Goal: Communication & Community: Connect with others

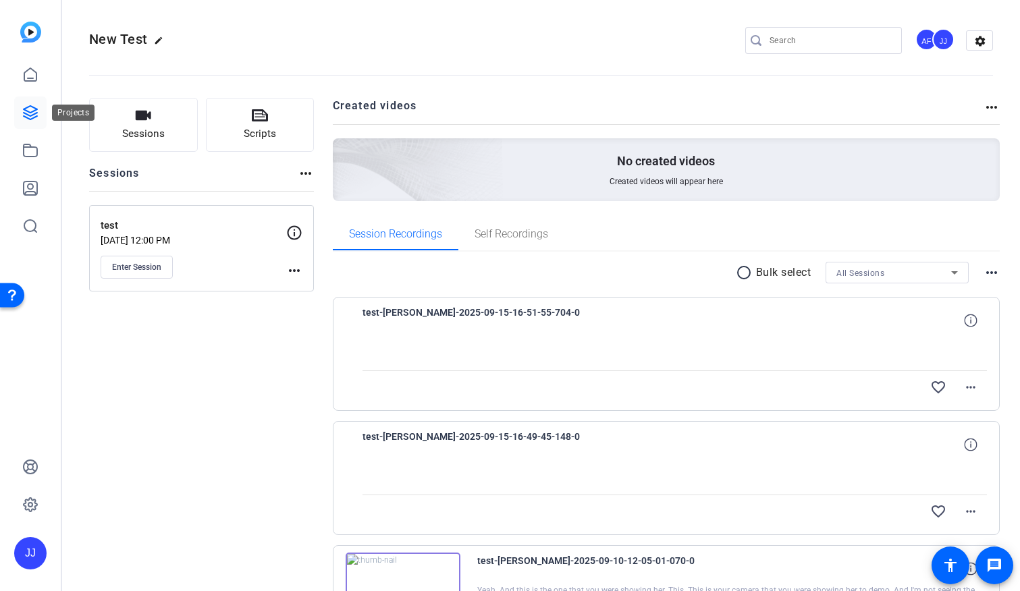
click at [25, 120] on link at bounding box center [30, 112] width 32 height 32
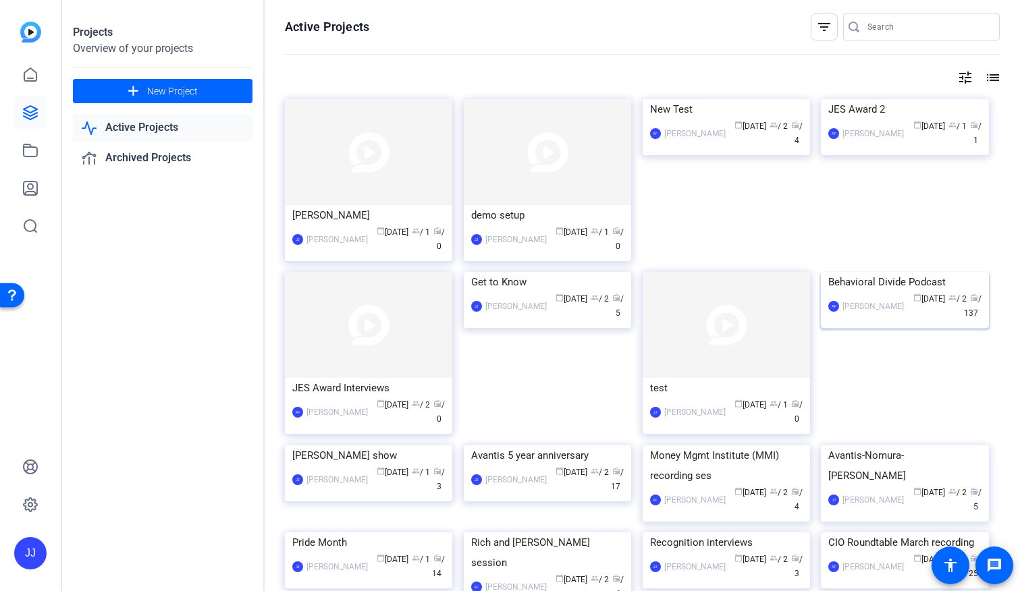
click at [881, 292] on div "Behavioral Divide Podcast" at bounding box center [904, 282] width 153 height 20
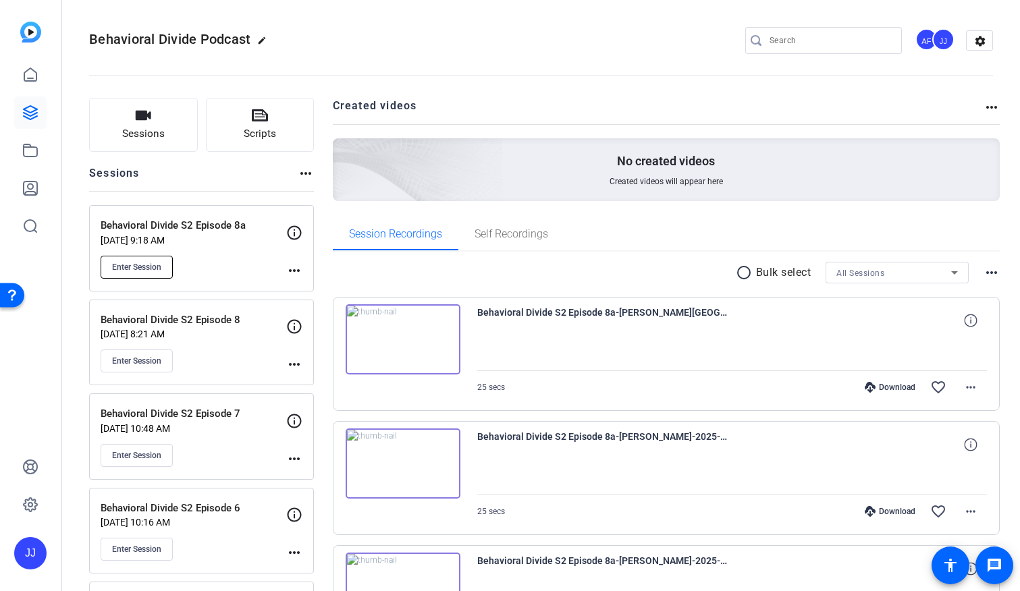
click at [132, 266] on span "Enter Session" at bounding box center [136, 267] width 49 height 11
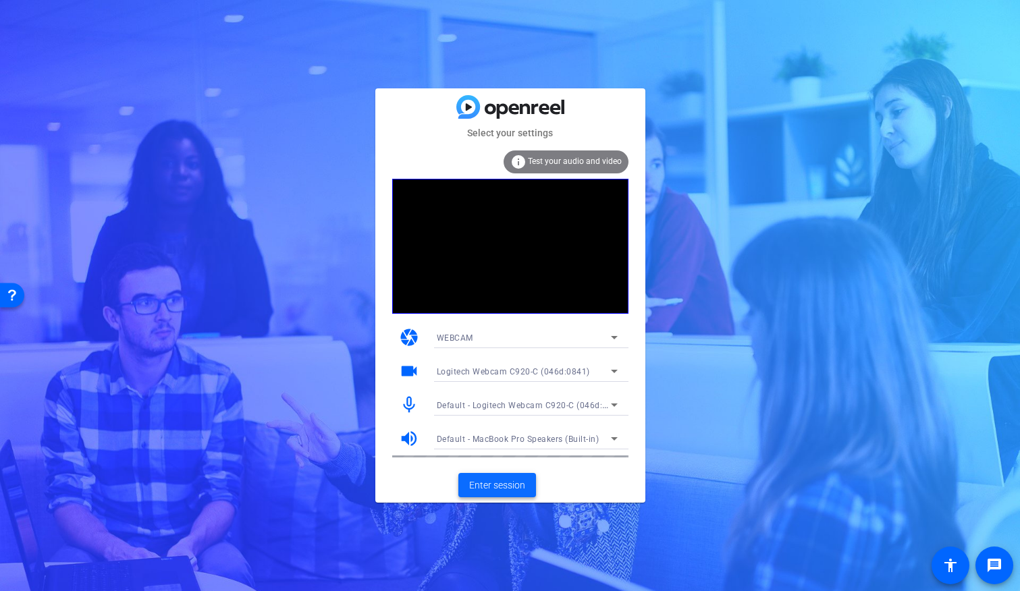
click at [487, 488] on span "Enter session" at bounding box center [497, 485] width 56 height 14
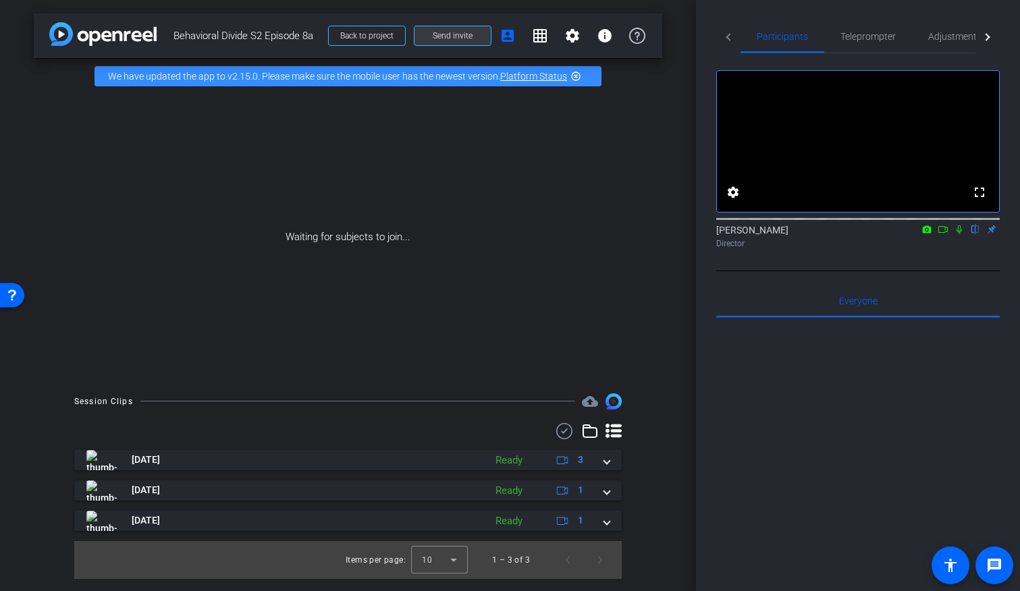
click at [445, 36] on span "Send invite" at bounding box center [453, 35] width 40 height 11
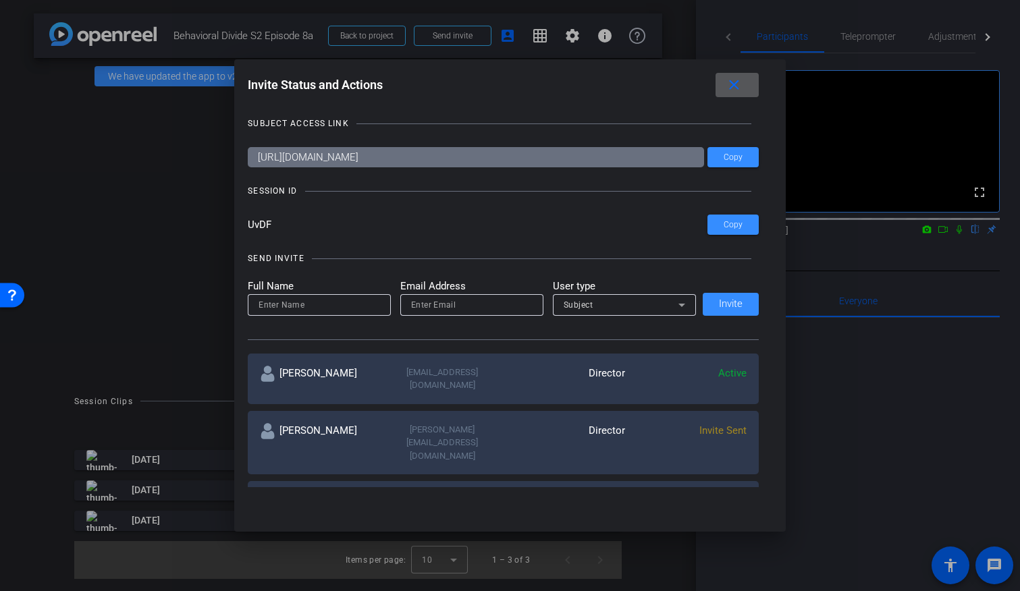
click at [342, 304] on input at bounding box center [318, 305] width 121 height 16
type input "Ellen Peters"
click at [425, 304] on input "email" at bounding box center [471, 305] width 121 height 16
type input "anthony_frerking@americancentury.com"
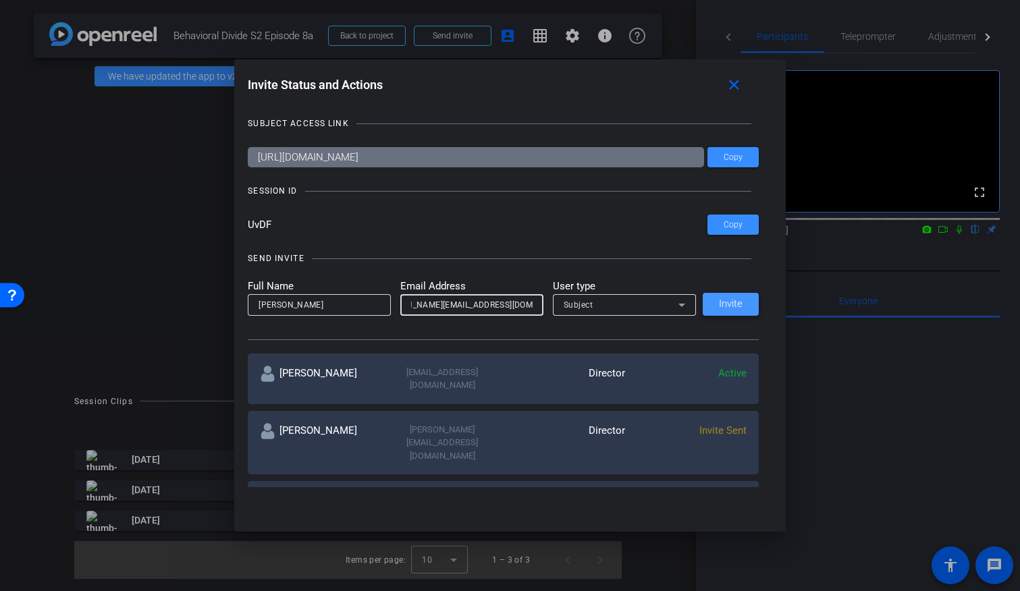
scroll to position [0, 0]
click at [727, 304] on span "Invite" at bounding box center [731, 304] width 24 height 10
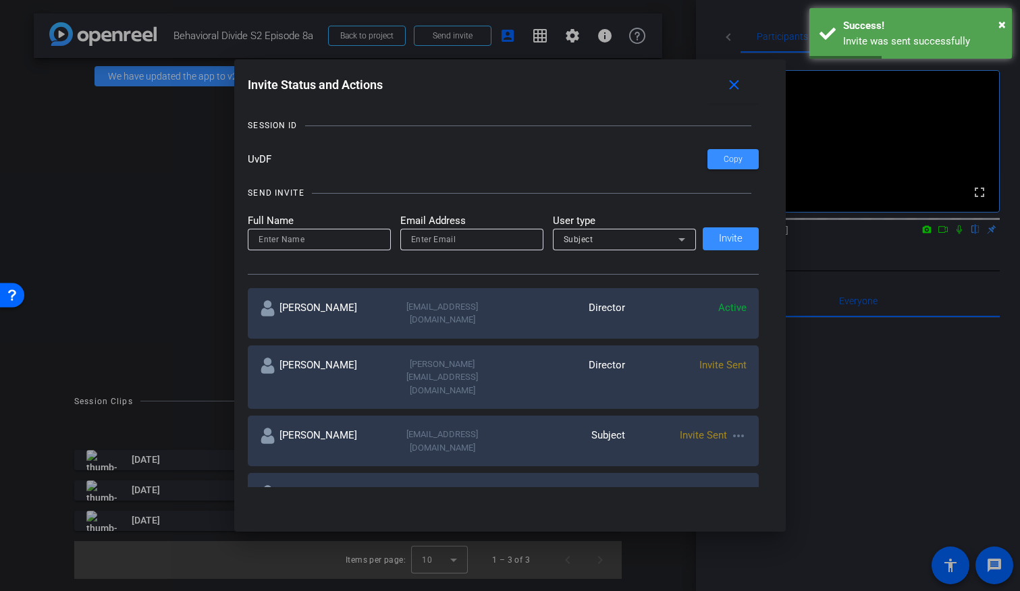
scroll to position [67, 0]
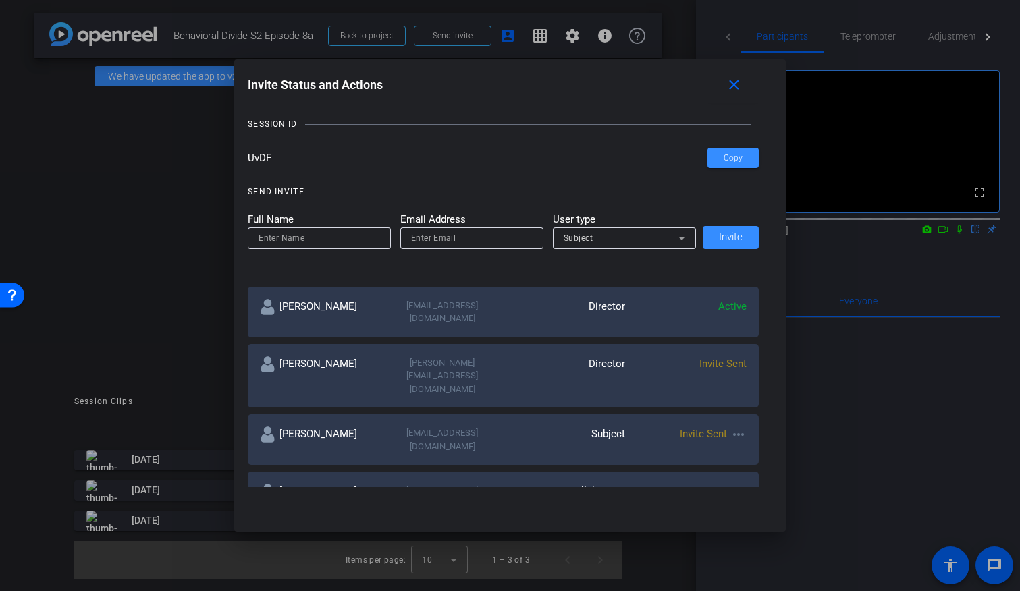
click at [534, 426] on div "Subject" at bounding box center [563, 439] width 121 height 26
drag, startPoint x: 532, startPoint y: 402, endPoint x: 370, endPoint y: 397, distance: 161.4
click at [370, 414] on div "Jeromey Thornton jeromey_thornton@avantisinvestors.com Subject Invite Sent more…" at bounding box center [503, 439] width 511 height 51
copy div "jeromey_thornton@avantisinvestors.com"
click at [742, 426] on mat-icon "more_horiz" at bounding box center [738, 434] width 16 height 16
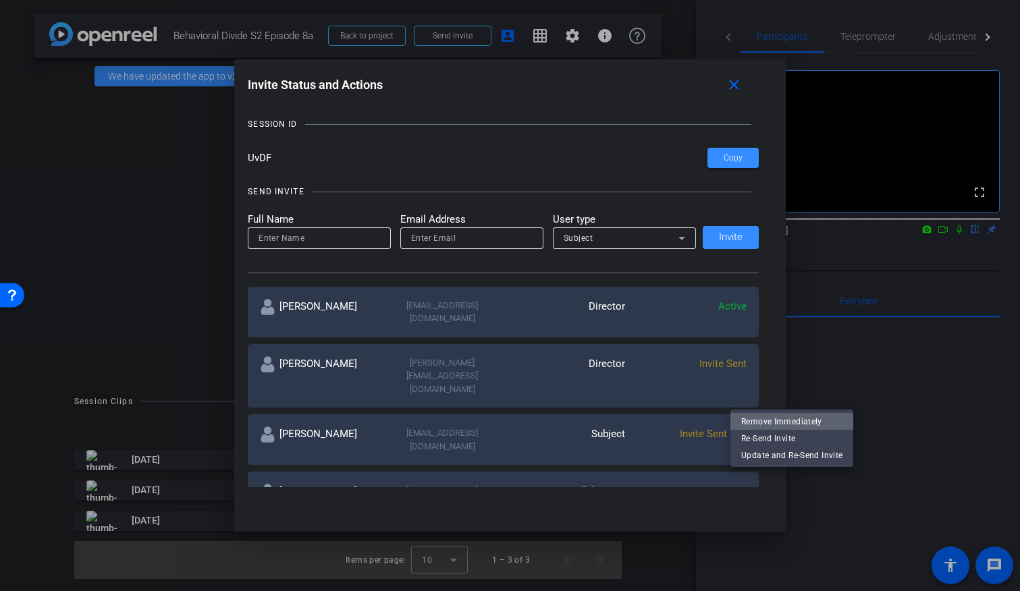
click at [750, 423] on span "Remove Immediately" at bounding box center [791, 421] width 101 height 16
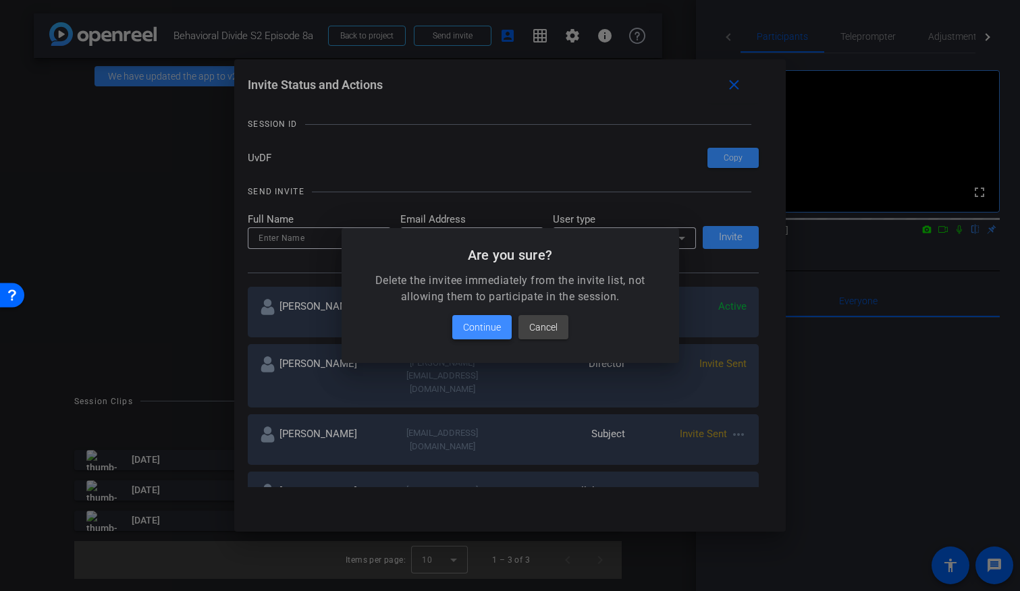
click at [482, 330] on span "Continue" at bounding box center [482, 327] width 38 height 16
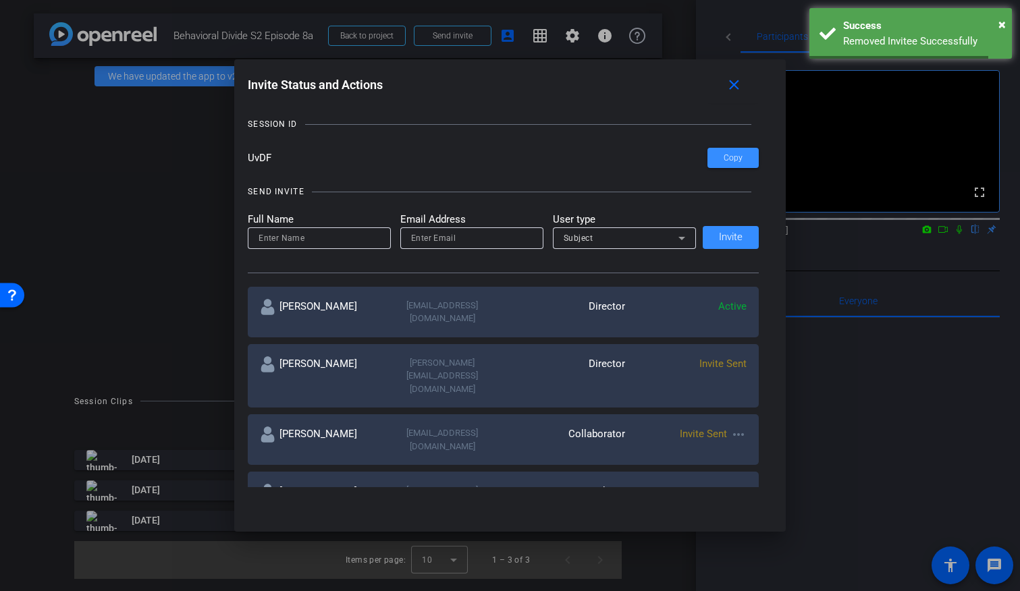
click at [300, 239] on input at bounding box center [318, 238] width 121 height 16
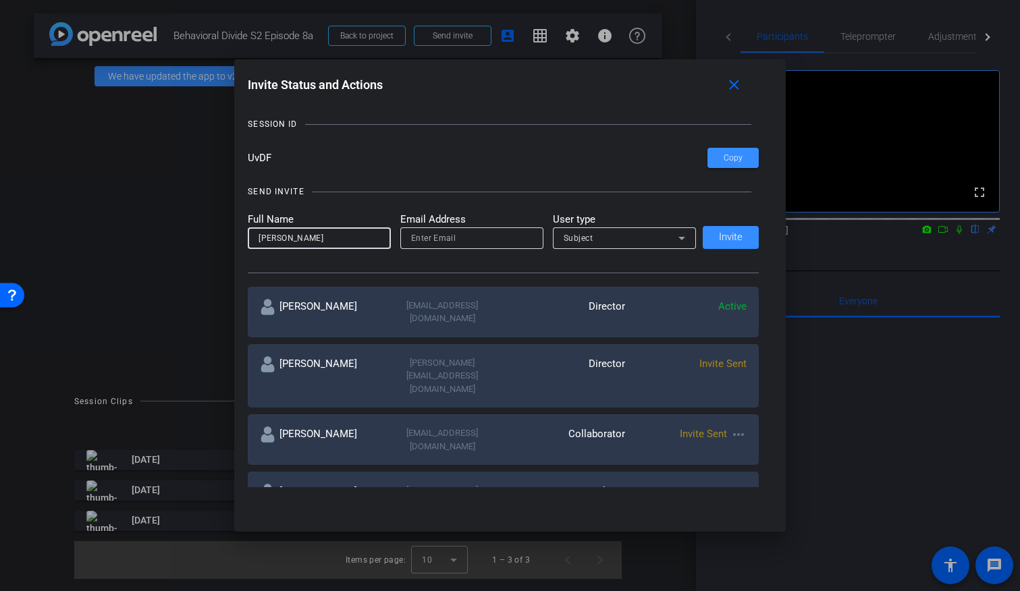
type input "Jeromey Thornton"
paste input "jeromey_thornton@avantisinvestors.com"
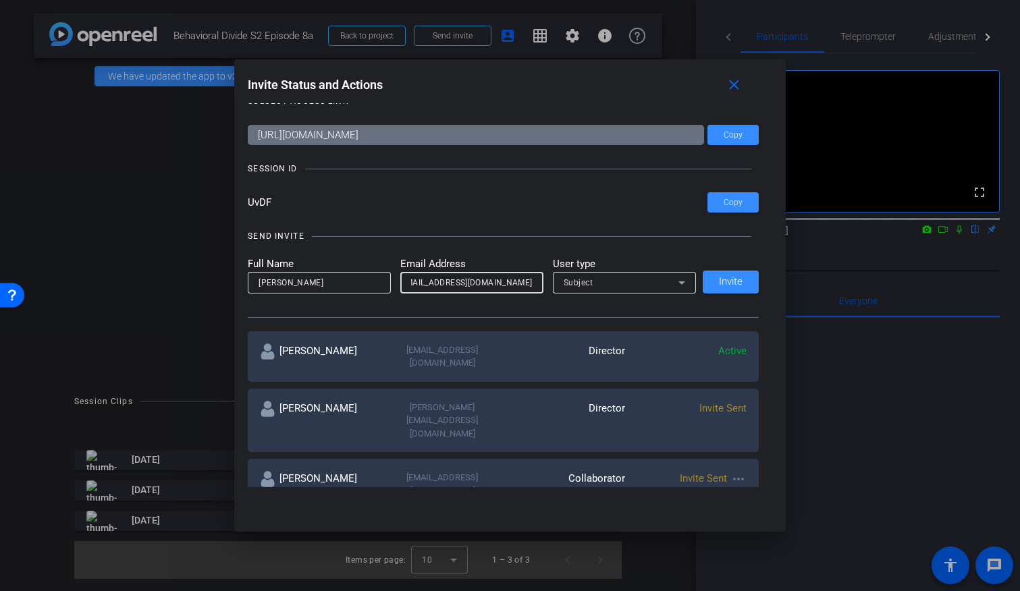
scroll to position [0, 0]
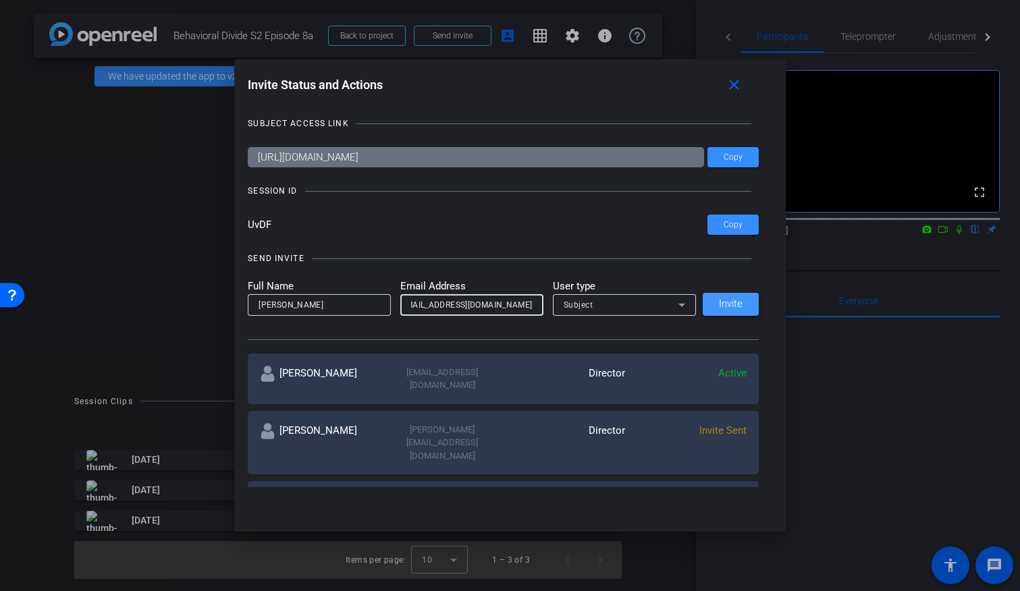
type input "jeromey_thornton@avantisinvestors.com"
click at [731, 304] on span "Invite" at bounding box center [731, 304] width 24 height 10
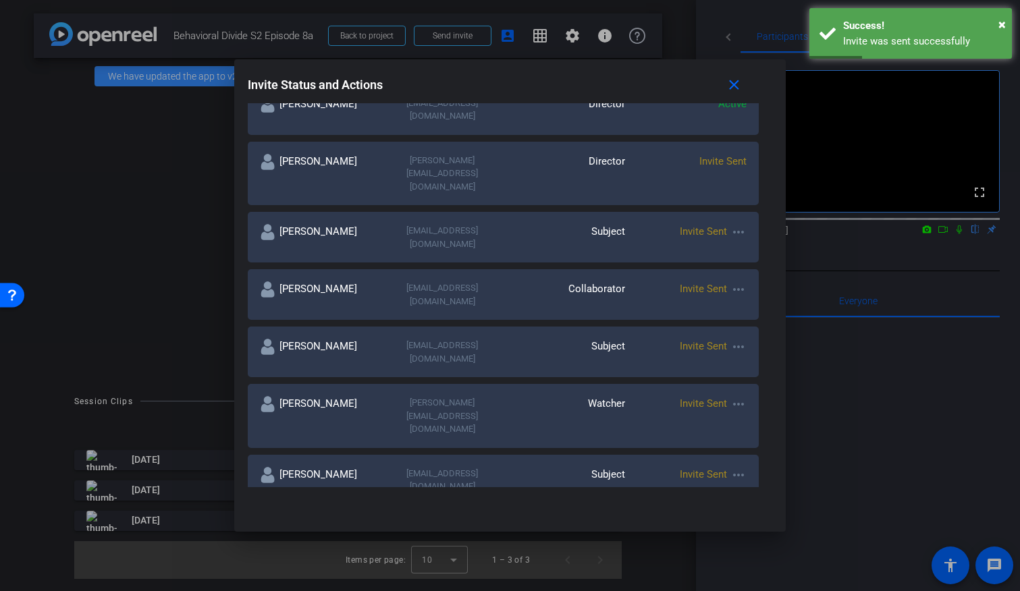
scroll to position [273, 0]
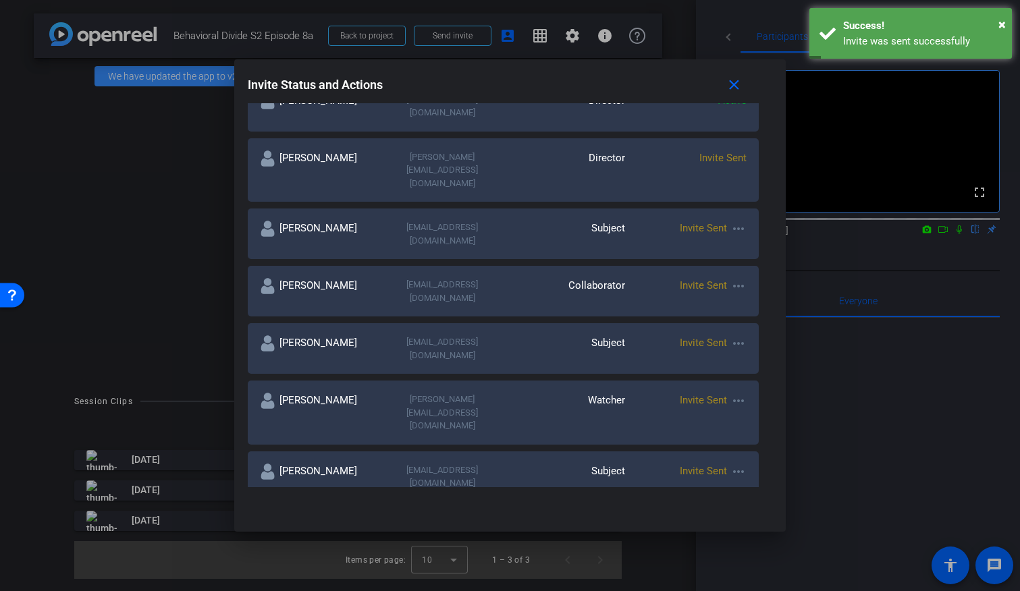
click at [495, 335] on div "mark@meredithwealth.com" at bounding box center [441, 348] width 121 height 26
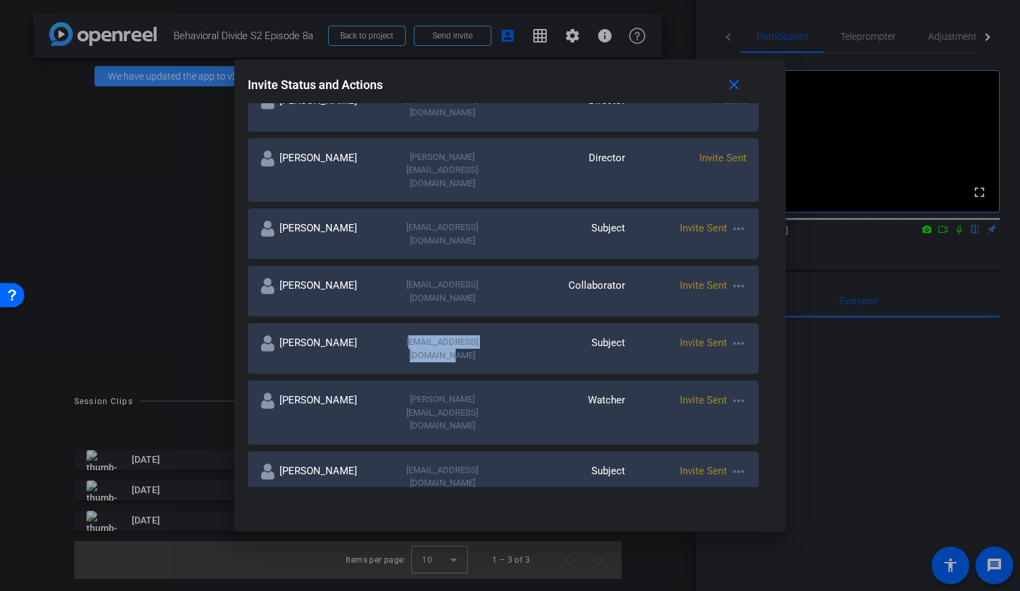
drag, startPoint x: 497, startPoint y: 291, endPoint x: 389, endPoint y: 294, distance: 108.0
click at [389, 335] on div "mark@meredithwealth.com" at bounding box center [441, 348] width 121 height 26
copy div "mark@meredithwealth.com"
click at [737, 335] on mat-icon "more_horiz" at bounding box center [738, 343] width 16 height 16
click at [751, 312] on span "Remove Immediately" at bounding box center [791, 310] width 101 height 16
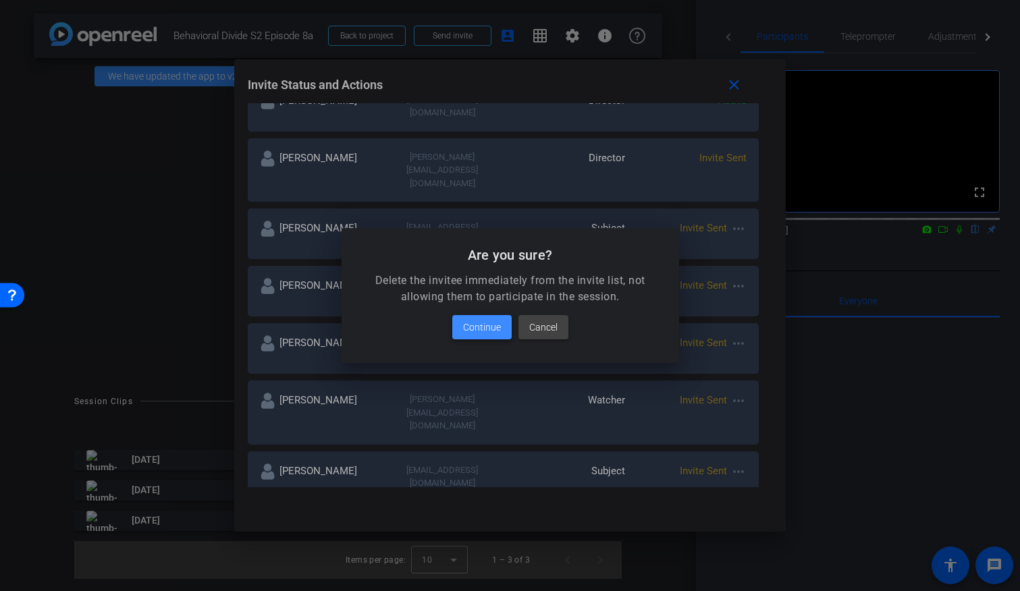
click at [474, 326] on span "Continue" at bounding box center [482, 327] width 38 height 16
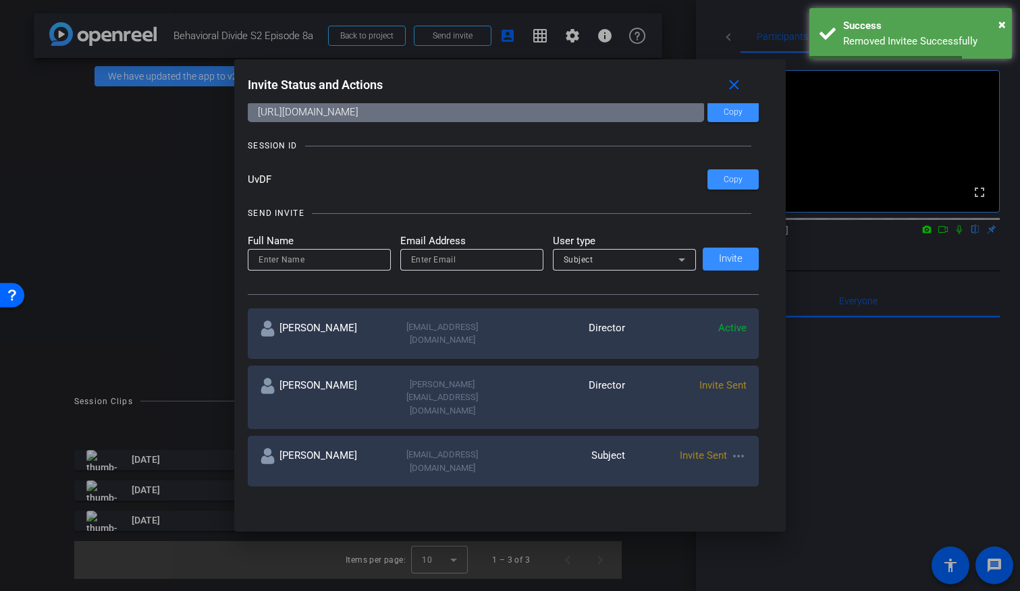
scroll to position [0, 0]
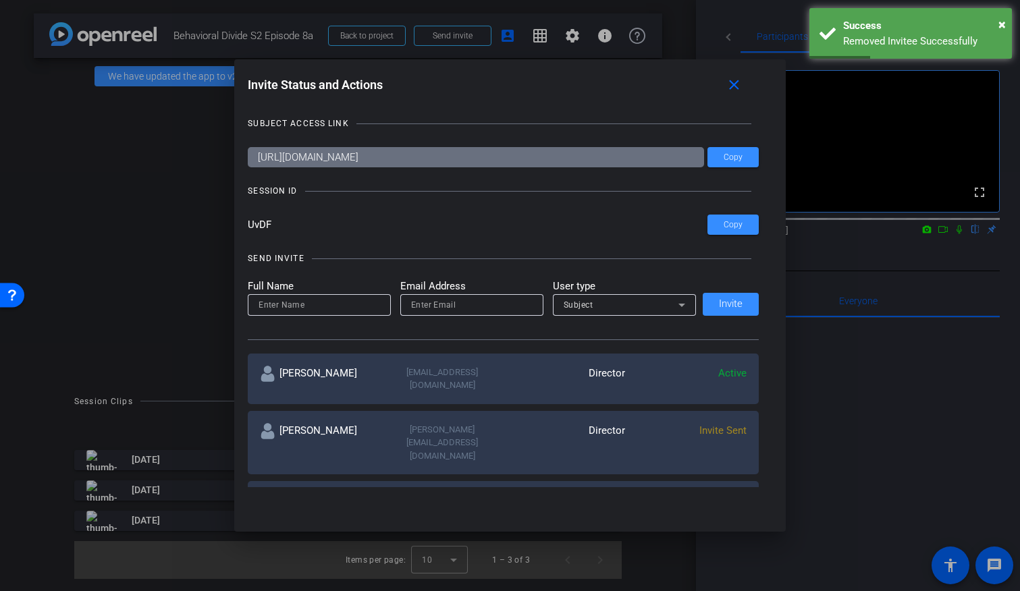
click at [430, 305] on input "email" at bounding box center [471, 305] width 121 height 16
paste input "mark@meredithwealth.com"
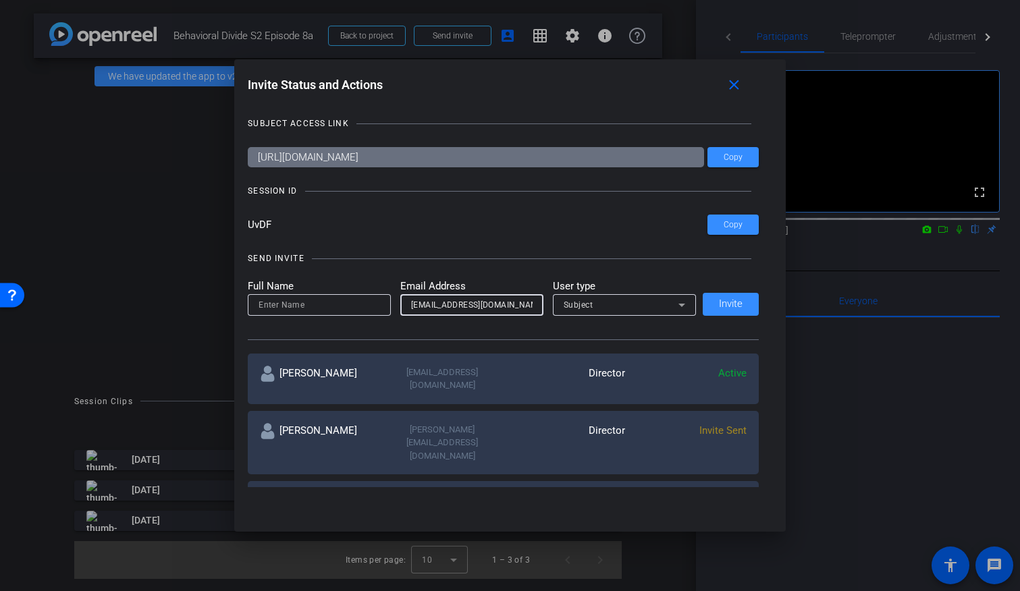
type input "mark@meredithwealth.com"
click at [356, 302] on input at bounding box center [318, 305] width 121 height 16
type input "Mark Meredith"
click at [727, 307] on span "Invite" at bounding box center [731, 304] width 24 height 10
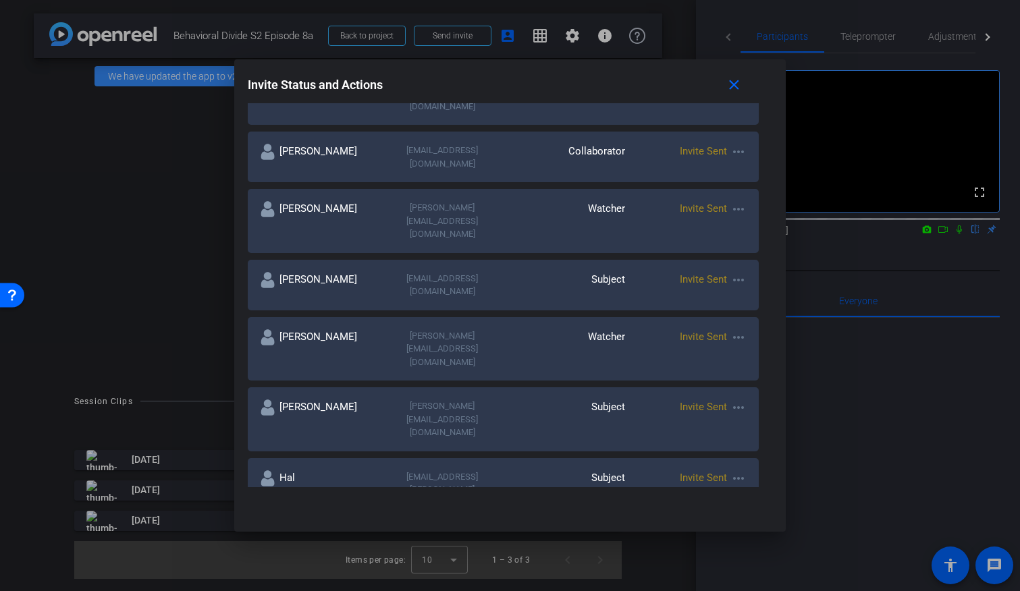
scroll to position [466, 0]
click at [520, 552] on div "Subject" at bounding box center [563, 572] width 121 height 40
drag, startPoint x: 520, startPoint y: 380, endPoint x: 377, endPoint y: 381, distance: 143.1
click at [377, 540] on div "Hal Hershfield Michael_mak@americancentury.com Subject Invite Sent more_horiz" at bounding box center [503, 572] width 511 height 64
copy div "Michael_mak@americancentury.com"
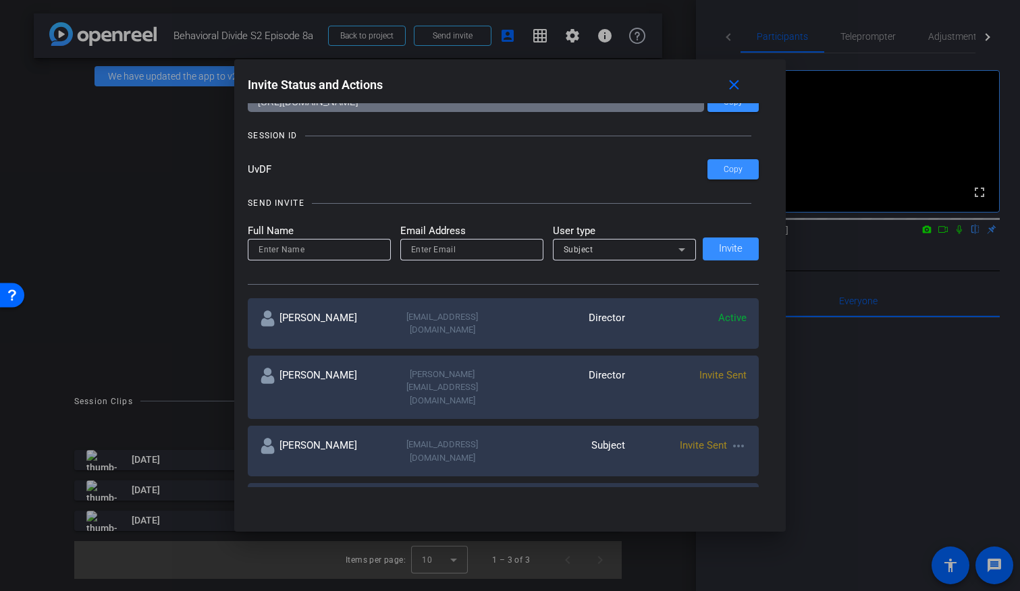
scroll to position [0, 0]
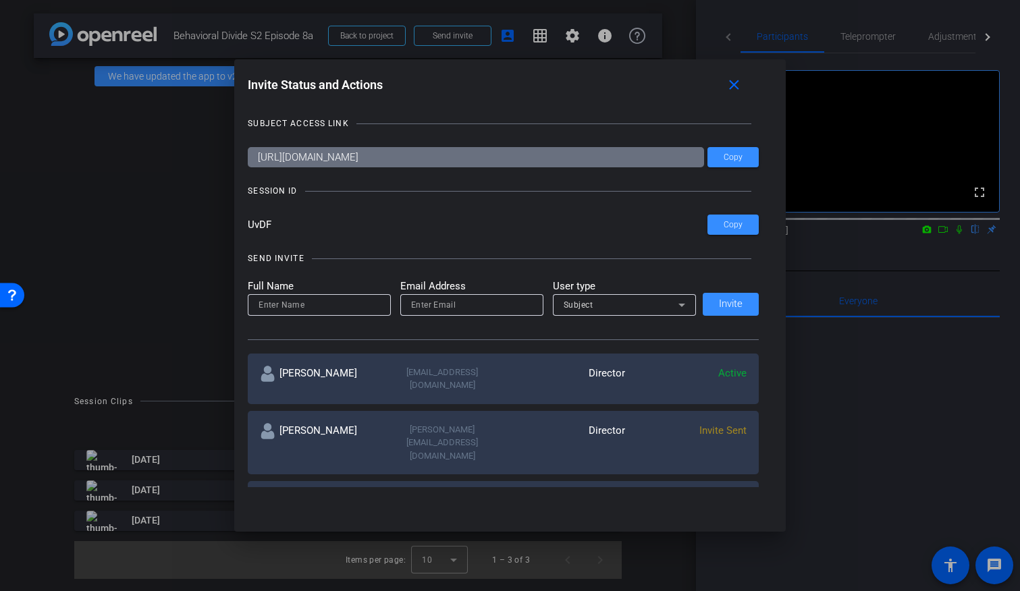
click at [431, 305] on input "email" at bounding box center [471, 305] width 121 height 16
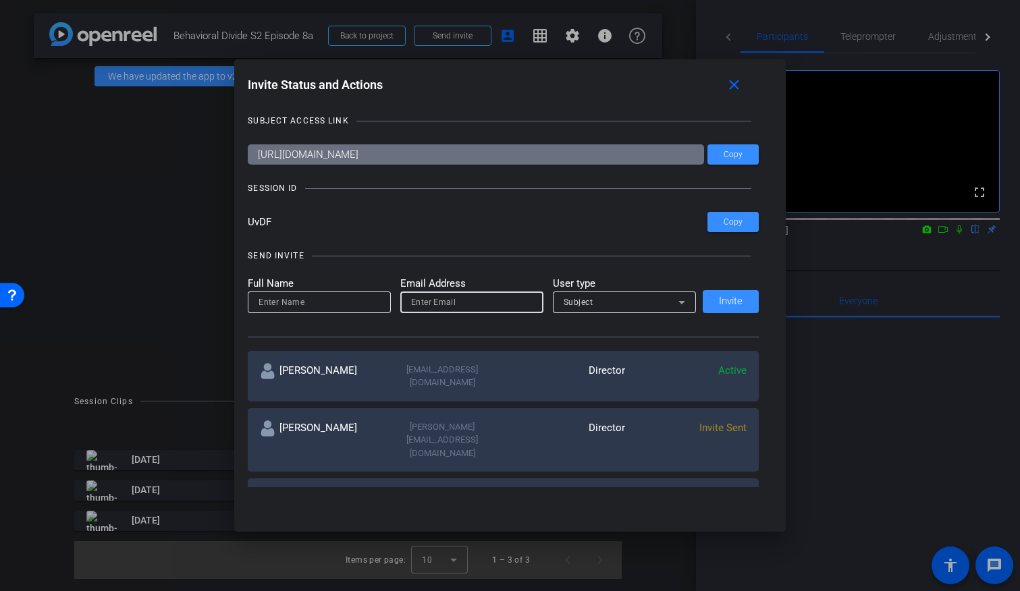
paste input "Michael_mak@americancentury.com"
type input "Michael_mak@americancentury.com"
click at [333, 304] on input at bounding box center [318, 302] width 121 height 16
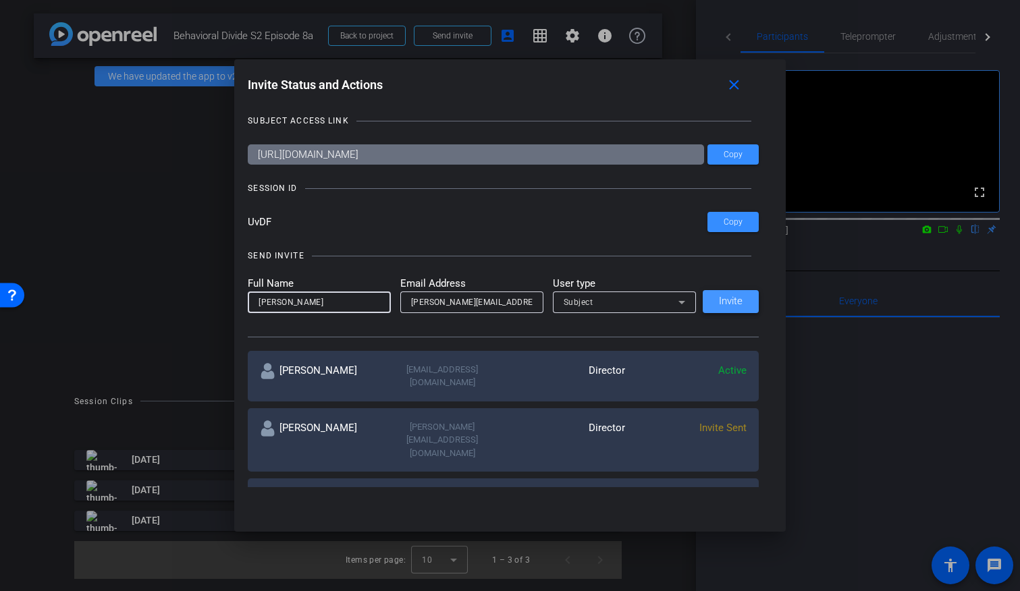
type input "Hal Hershfield"
click at [733, 300] on span "Invite" at bounding box center [731, 301] width 24 height 10
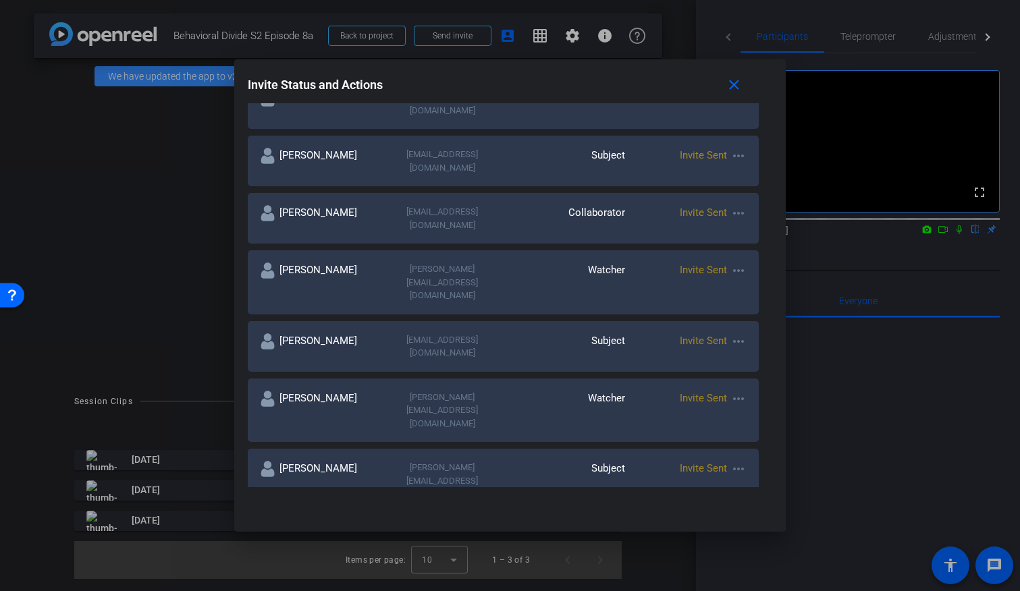
scroll to position [402, 0]
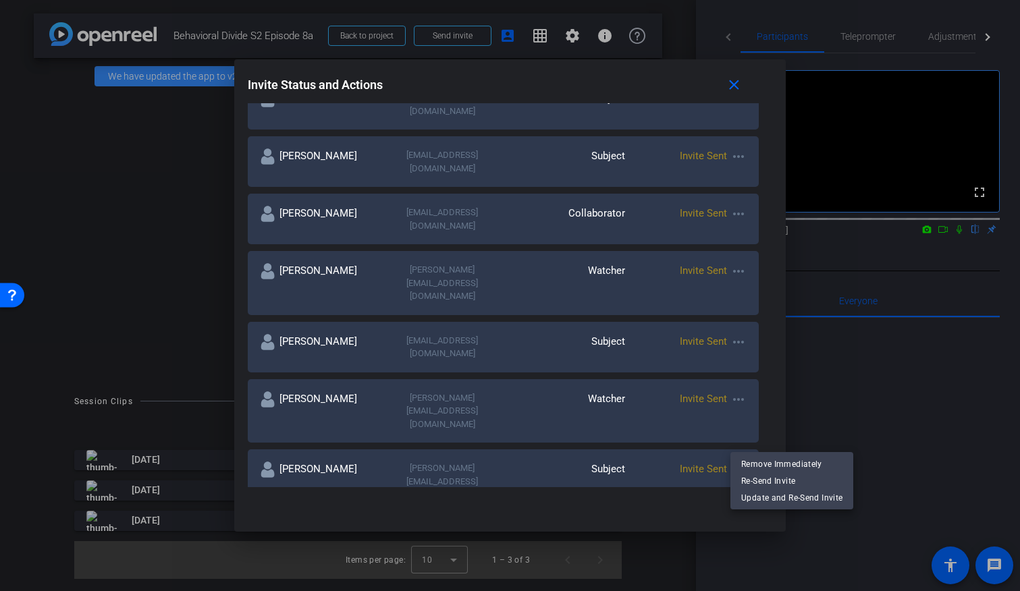
click at [516, 451] on div at bounding box center [510, 295] width 1020 height 591
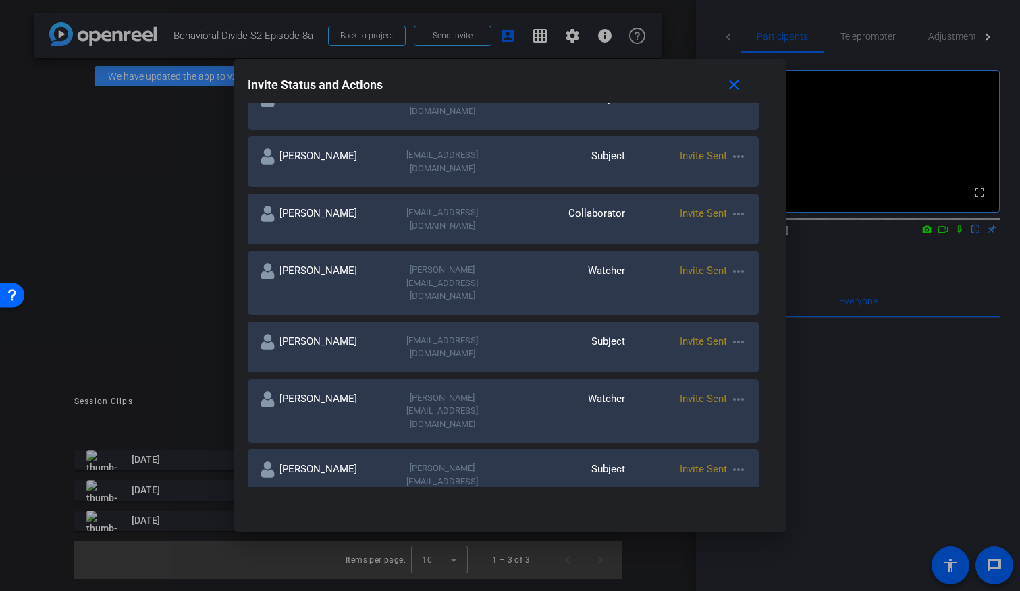
drag, startPoint x: 510, startPoint y: 444, endPoint x: 380, endPoint y: 447, distance: 130.3
copy div "hal.hershfield@anderson.ucla.edu"
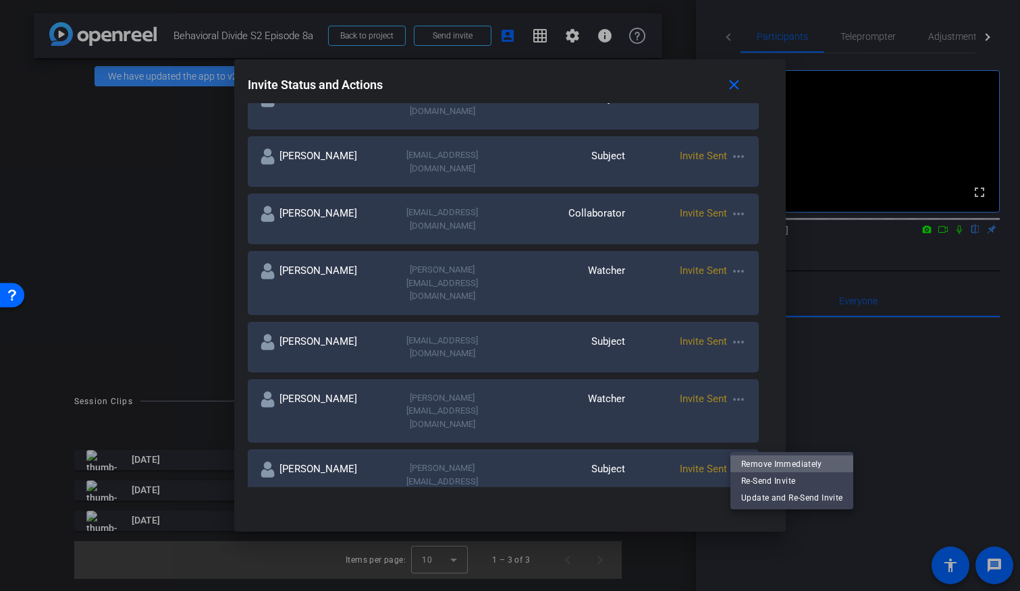
click at [761, 462] on span "Remove Immediately" at bounding box center [791, 464] width 101 height 16
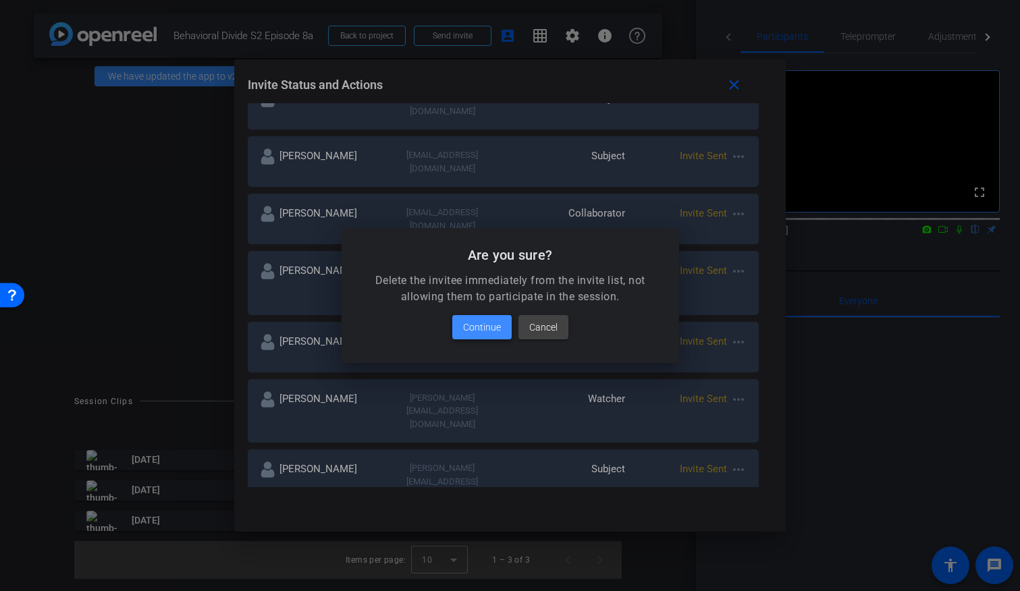
click at [472, 327] on span "Continue" at bounding box center [482, 327] width 38 height 16
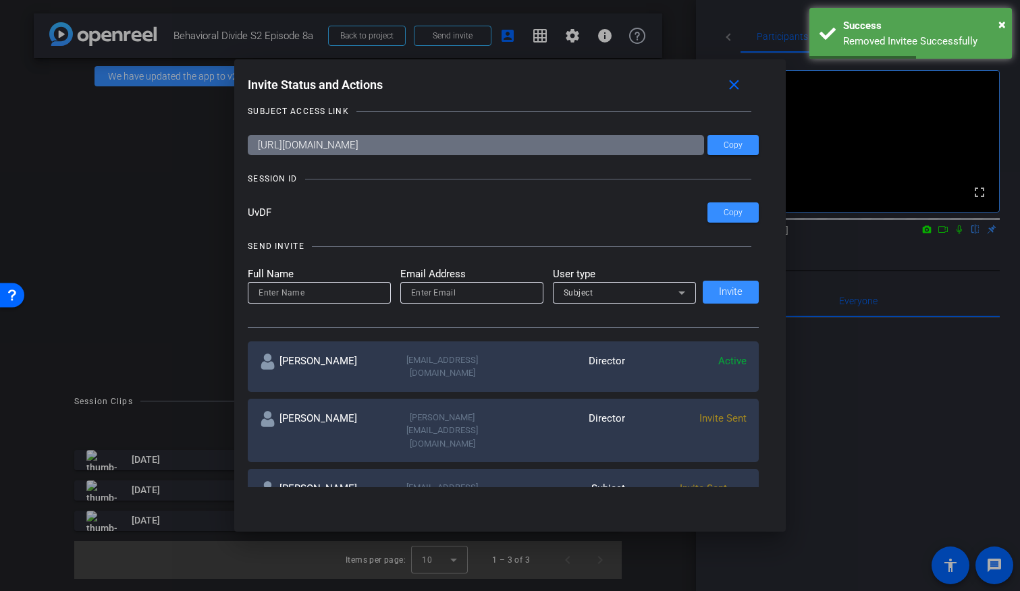
scroll to position [0, 0]
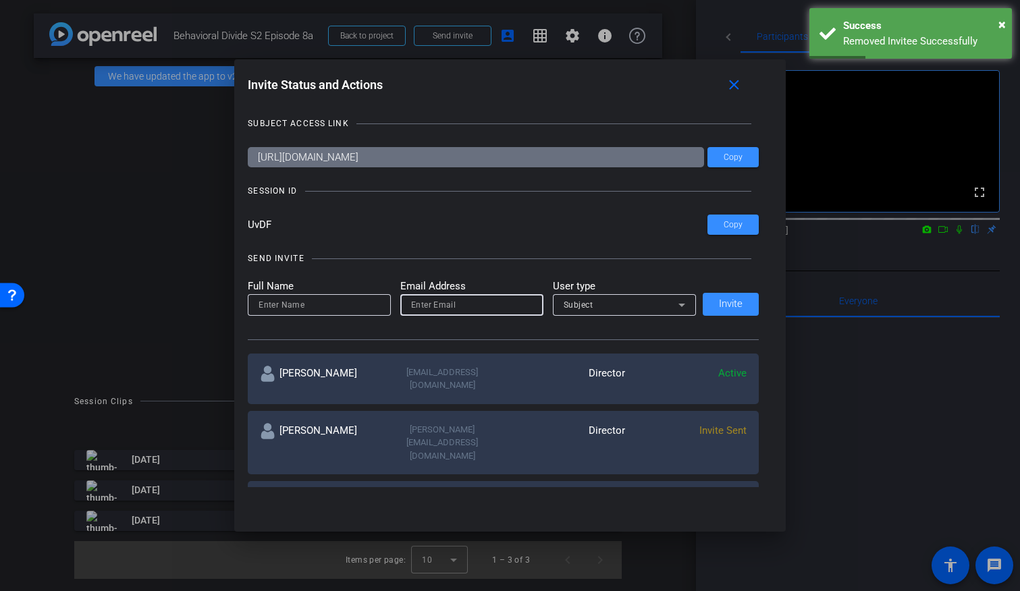
click at [442, 306] on input "email" at bounding box center [471, 305] width 121 height 16
paste input "hal.hershfield@anderson.ucla.edu"
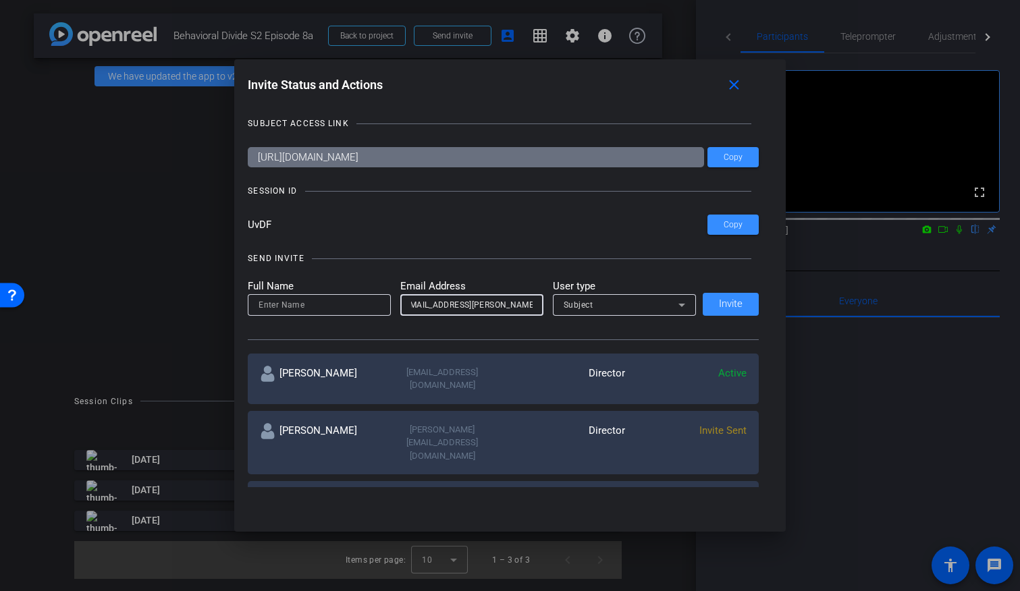
type input "hal.hershfield@anderson.ucla.edu"
click at [322, 307] on input at bounding box center [318, 305] width 121 height 16
type input "Hal Hershfield"
click at [730, 304] on span "Invite" at bounding box center [731, 304] width 24 height 10
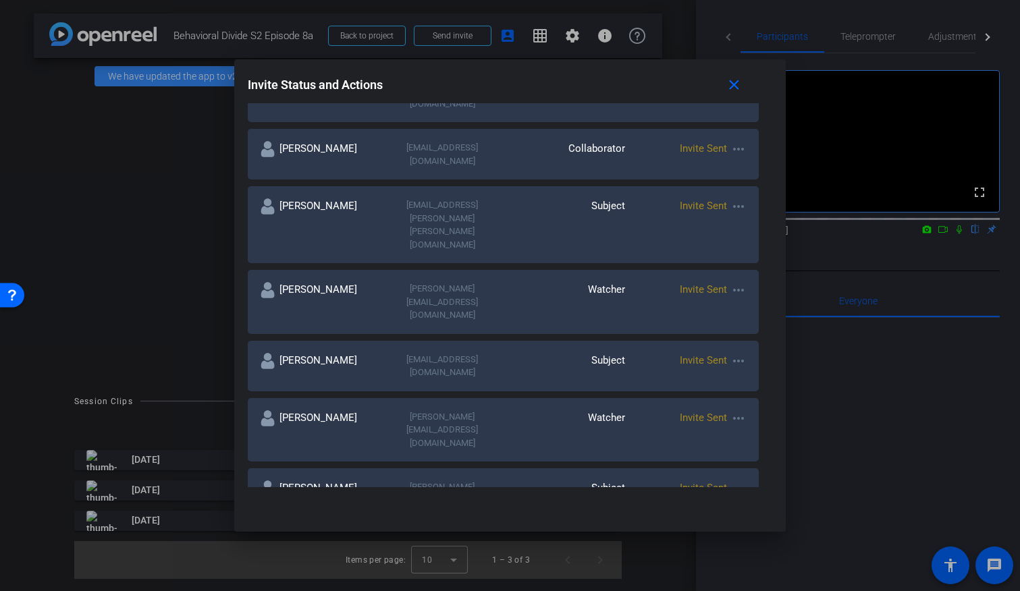
scroll to position [470, 0]
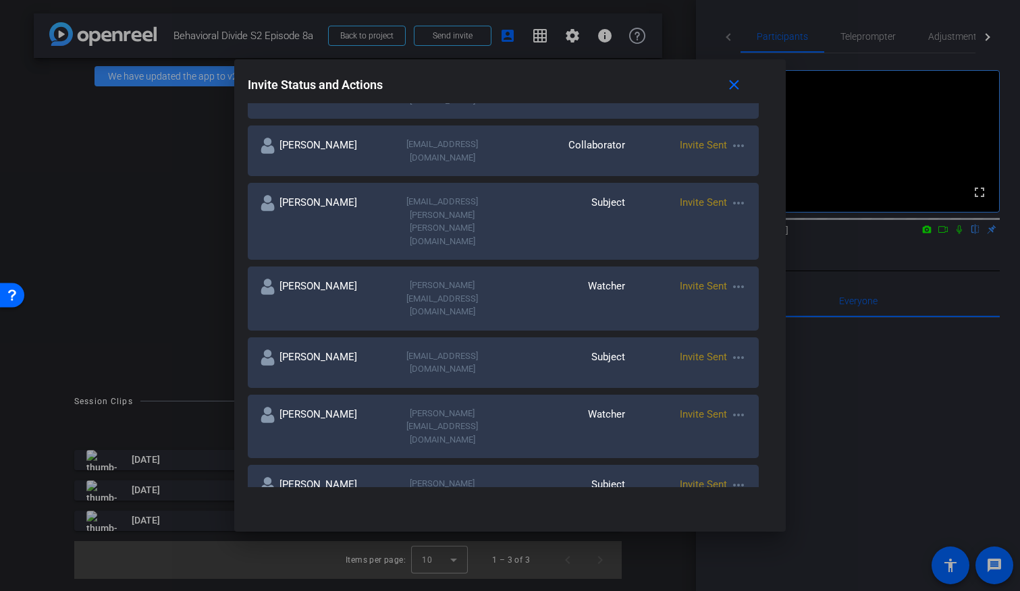
click at [555, 407] on div "Watcher" at bounding box center [563, 427] width 121 height 40
drag, startPoint x: 552, startPoint y: 282, endPoint x: 377, endPoint y: 284, distance: 175.5
click at [377, 395] on div "Mikaela Steutermann Mikaela_Steutermann@AvantisInvestors.com Watcher Invite Sen…" at bounding box center [503, 427] width 511 height 64
copy div "Mikaela_Steutermann@AvantisInvestors.com"
click at [738, 407] on mat-icon "more_horiz" at bounding box center [738, 415] width 16 height 16
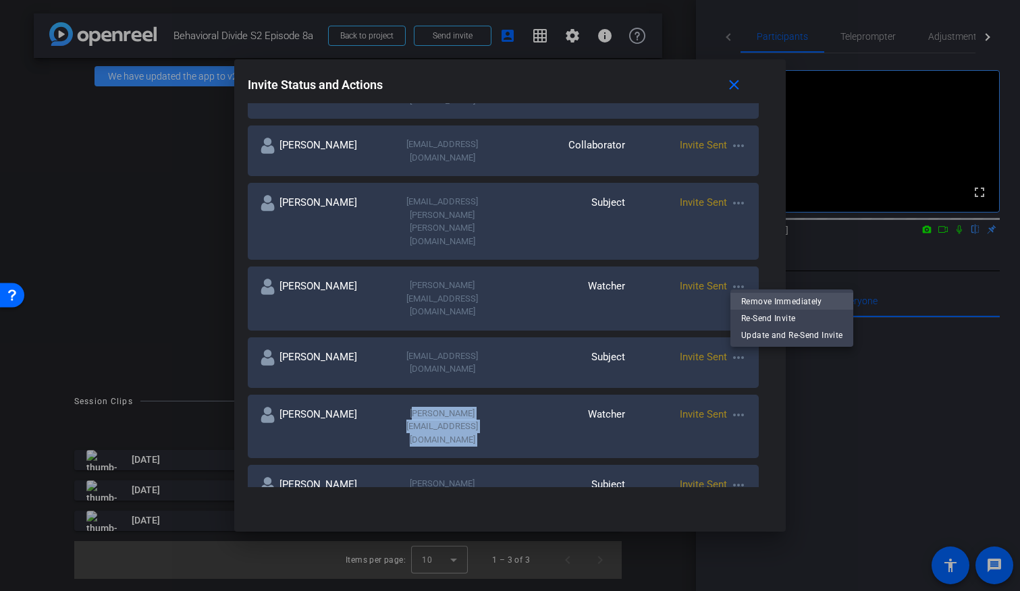
click at [756, 304] on span "Remove Immediately" at bounding box center [791, 301] width 101 height 16
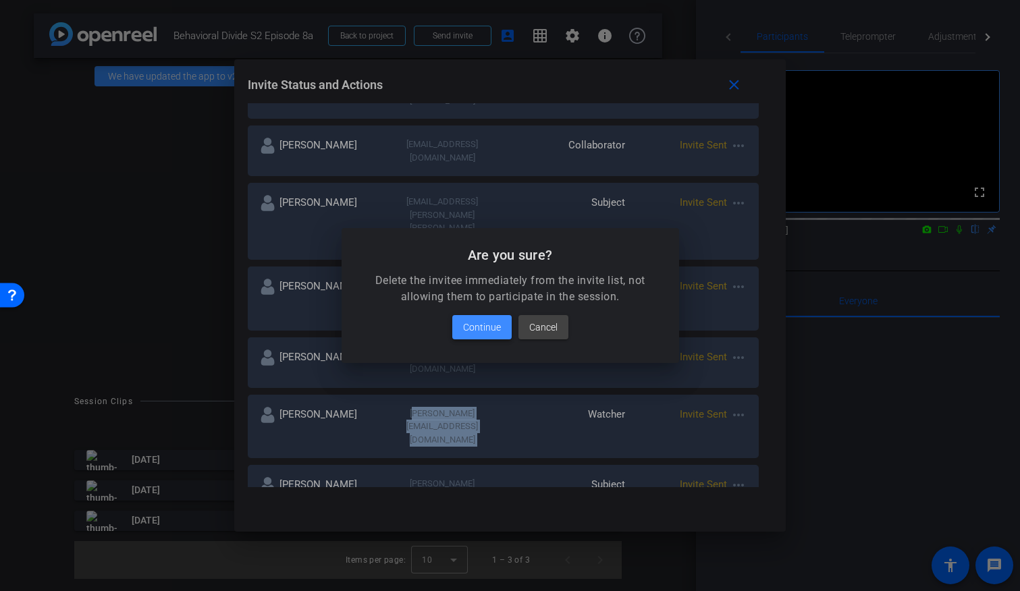
click at [478, 329] on span "Continue" at bounding box center [482, 327] width 38 height 16
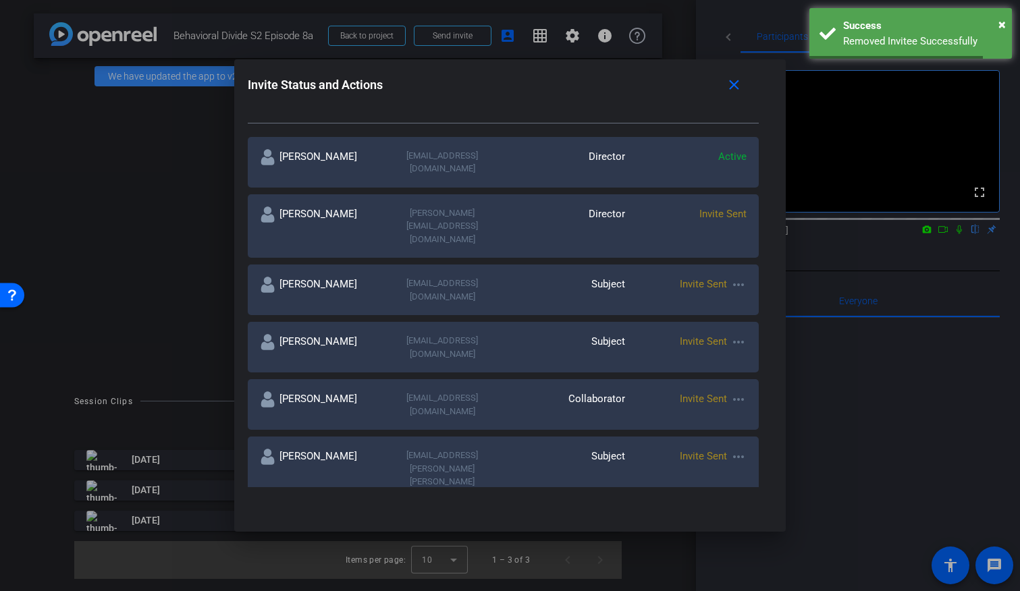
scroll to position [0, 0]
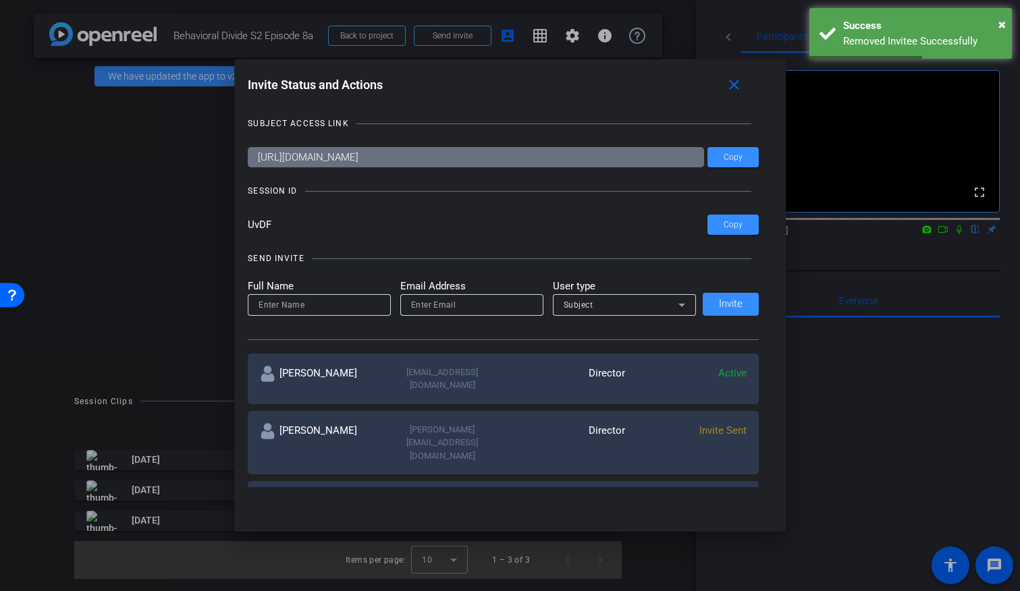
click at [296, 304] on input at bounding box center [318, 305] width 121 height 16
click at [425, 304] on input "email" at bounding box center [471, 305] width 121 height 16
paste input "Mikaela_Steutermann@AvantisInvestors.com"
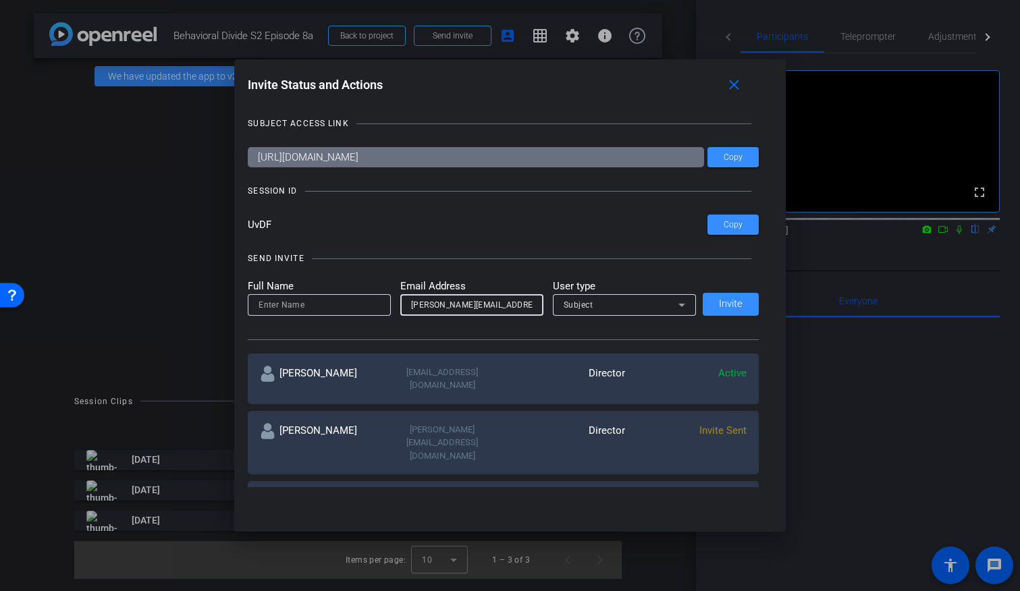
scroll to position [0, 52]
type input "Mikaela_Steutermann@AvantisInvestors.com"
click at [325, 304] on input at bounding box center [318, 305] width 121 height 16
type input "Mikaela Steutermann"
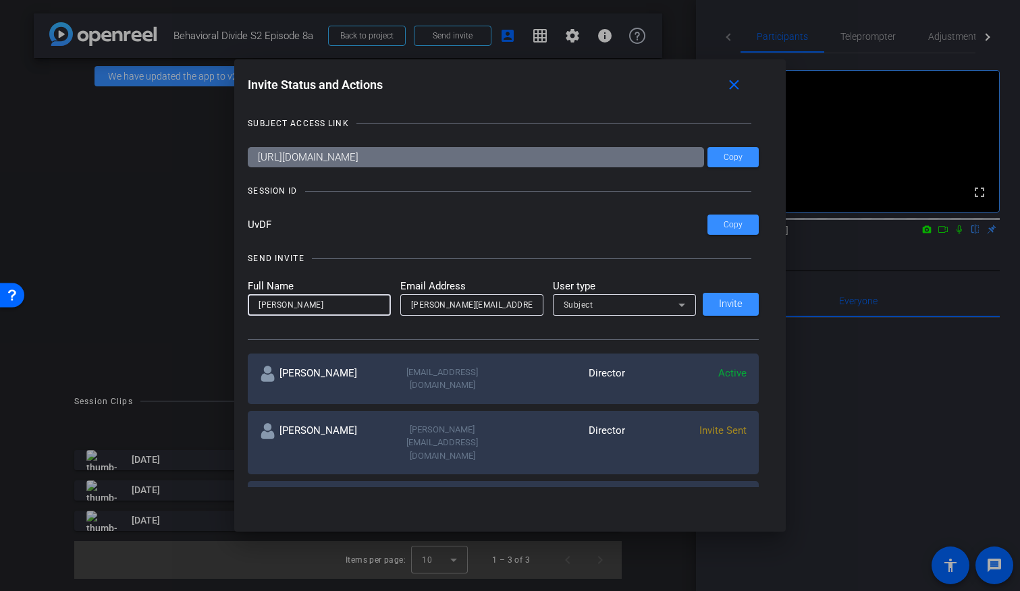
click at [661, 304] on div "Subject" at bounding box center [620, 304] width 115 height 17
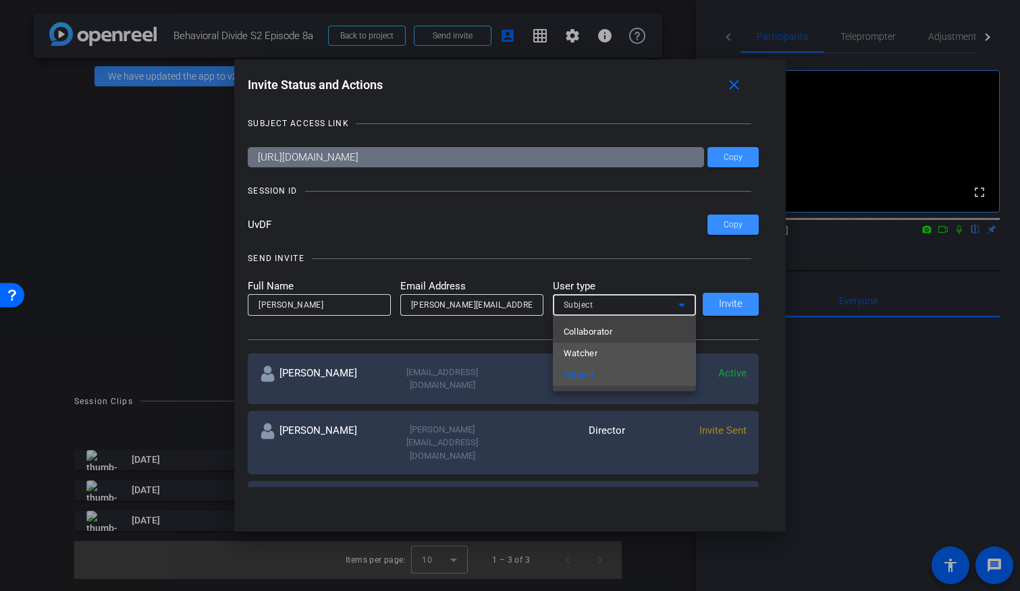
click at [627, 353] on mat-option "Watcher" at bounding box center [624, 354] width 143 height 22
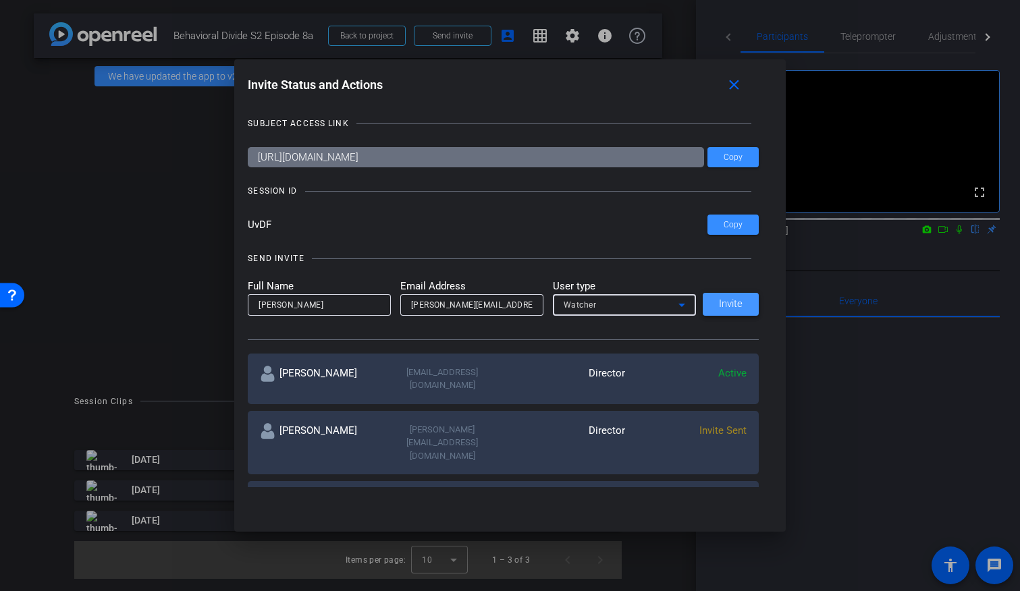
click at [724, 306] on span "Invite" at bounding box center [731, 304] width 24 height 10
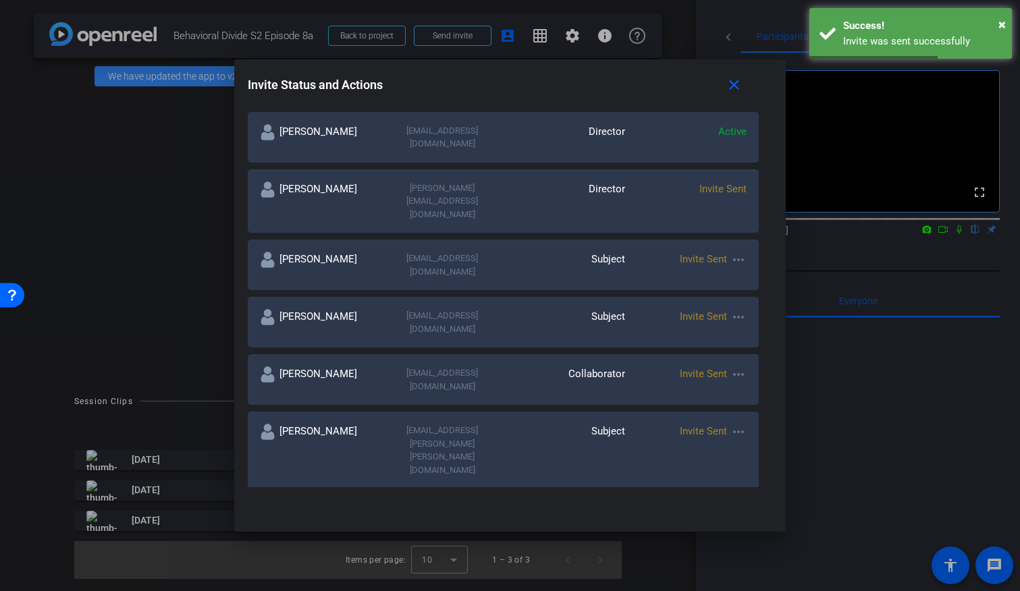
scroll to position [244, 0]
drag, startPoint x: 512, startPoint y: 320, endPoint x: 377, endPoint y: 317, distance: 135.7
click at [377, 352] on div "Ky Miller ky_miller@americancentury.com Collaborator Invite Sent more_horiz" at bounding box center [503, 377] width 511 height 51
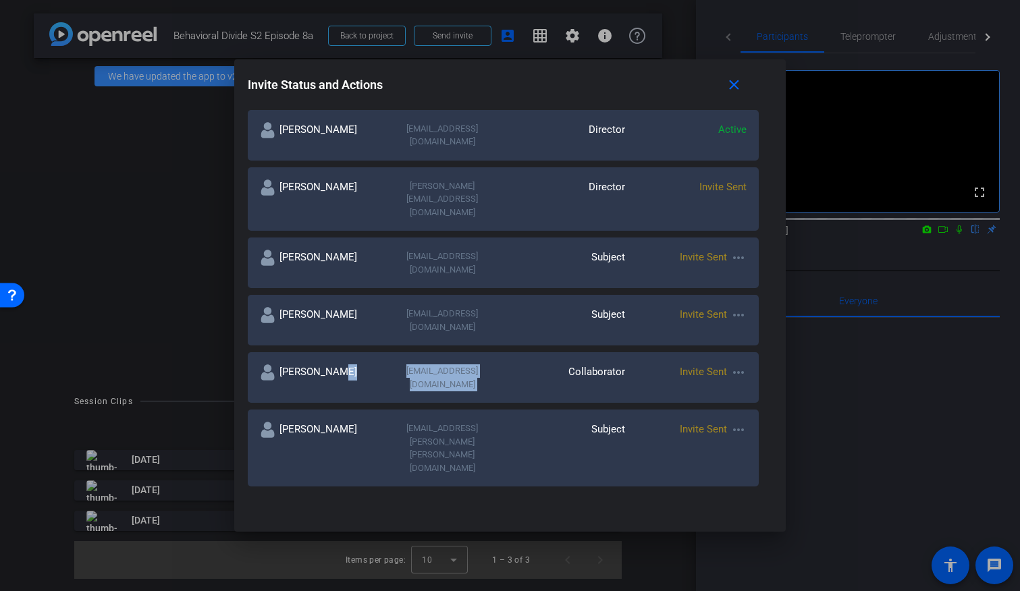
copy div "ky_miller@americancentury.com"
click at [736, 364] on mat-icon "more_horiz" at bounding box center [738, 372] width 16 height 16
click at [747, 337] on span "Remove Immediately" at bounding box center [791, 339] width 101 height 16
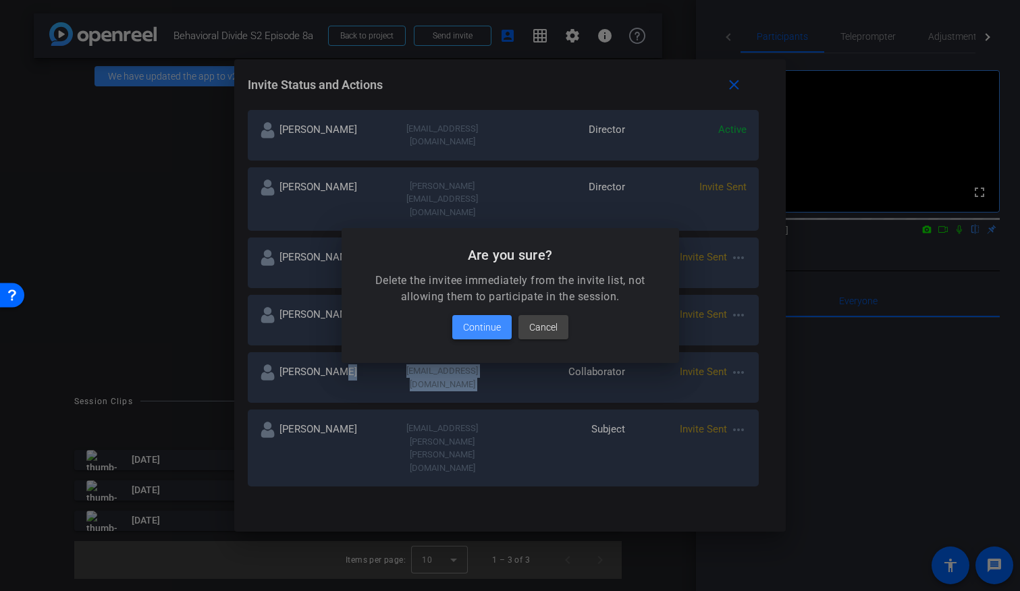
click at [463, 330] on span "Continue" at bounding box center [482, 327] width 38 height 16
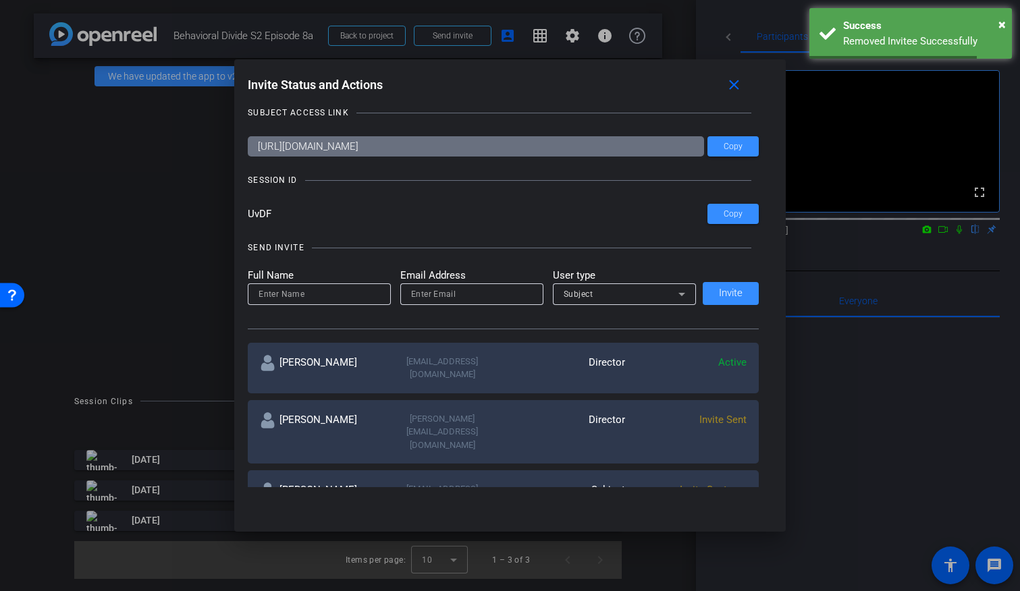
scroll to position [0, 0]
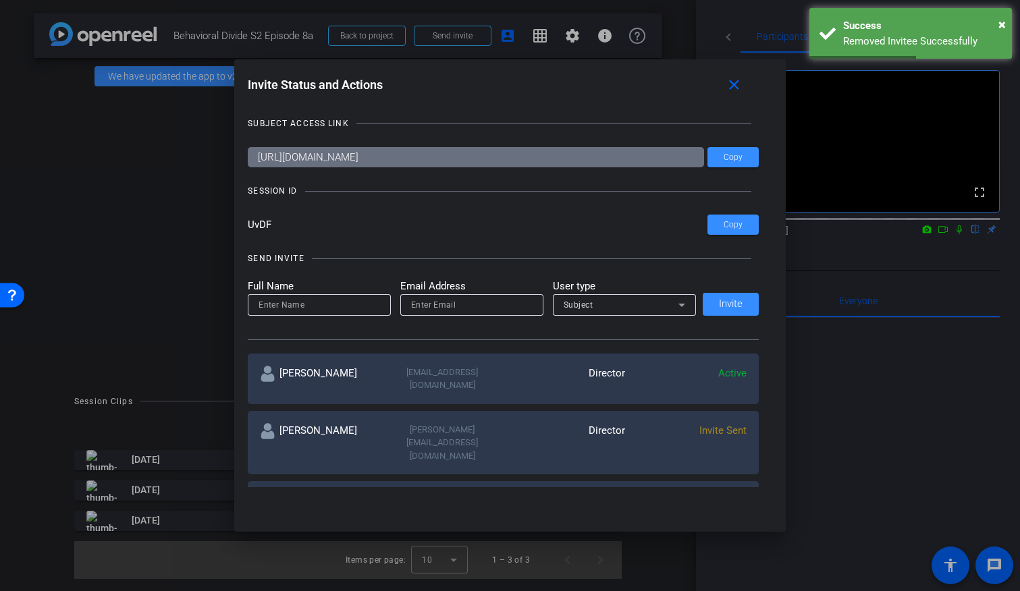
click at [433, 306] on input "email" at bounding box center [471, 305] width 121 height 16
paste input "ky_miller@americancentury.com"
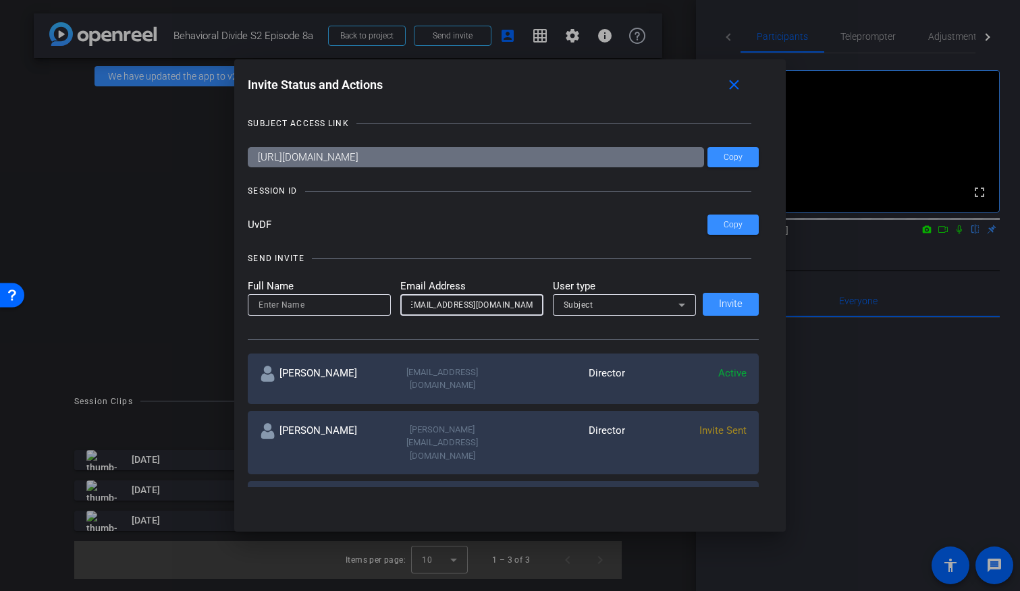
type input "ky_miller@americancentury.com"
click at [367, 306] on input at bounding box center [318, 305] width 121 height 16
type input "Ky Miller"
click at [679, 302] on icon at bounding box center [681, 305] width 16 height 16
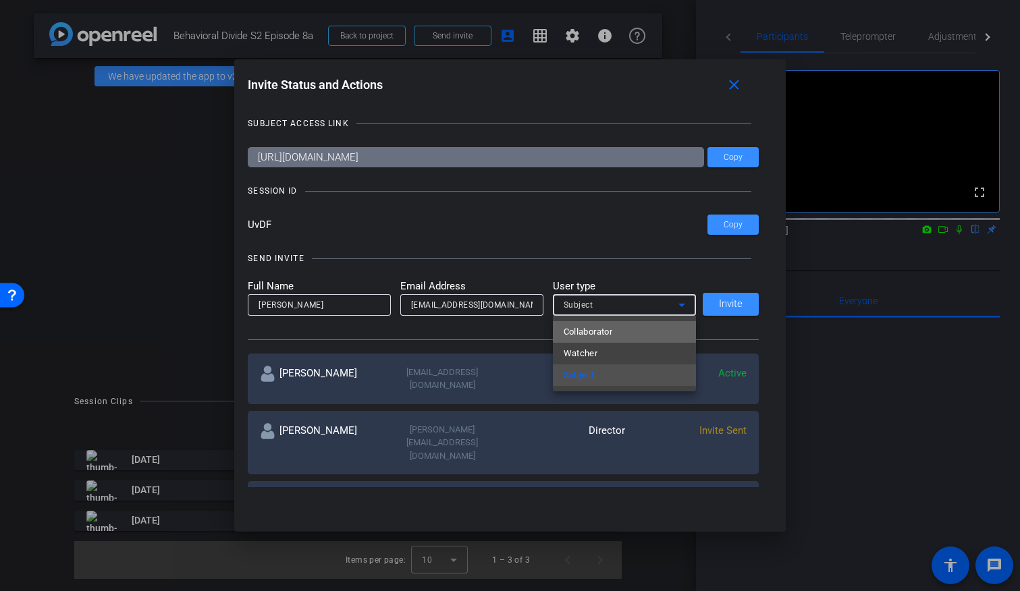
click at [644, 333] on mat-option "Collaborator" at bounding box center [624, 332] width 143 height 22
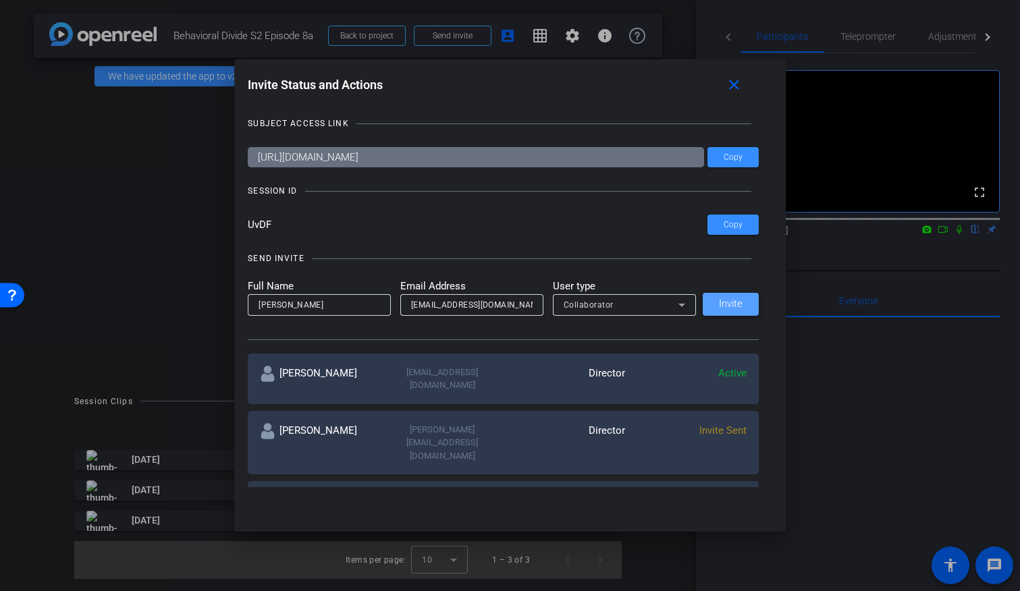
click at [729, 304] on span "Invite" at bounding box center [731, 304] width 24 height 10
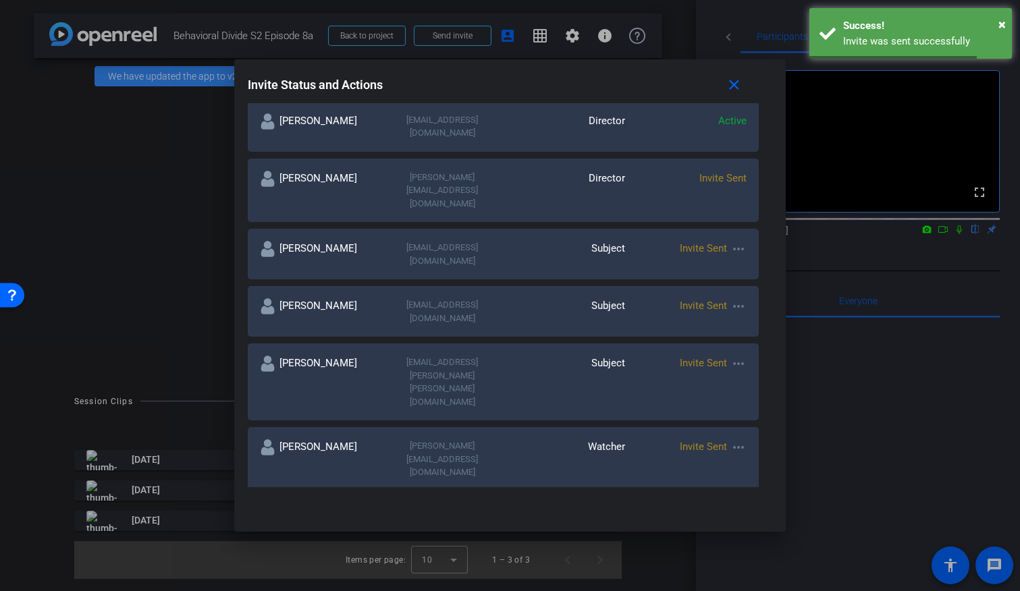
scroll to position [388, 0]
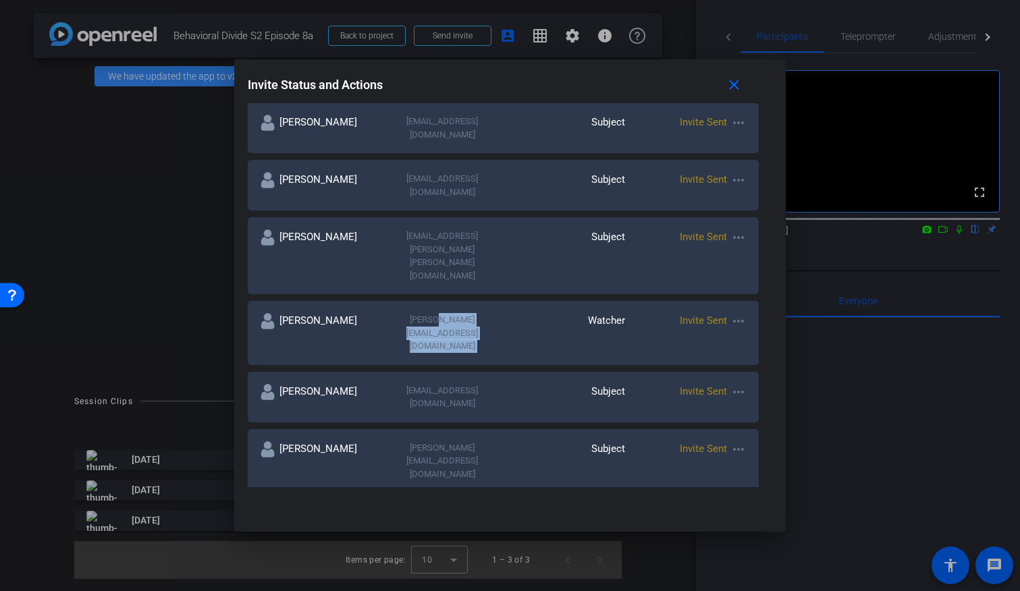
drag, startPoint x: 512, startPoint y: 220, endPoint x: 393, endPoint y: 226, distance: 118.2
click at [393, 300] on div "Tracy Paxson tracy_paxson@americancentury.com Watcher Invite Sent more_horiz" at bounding box center [503, 332] width 511 height 64
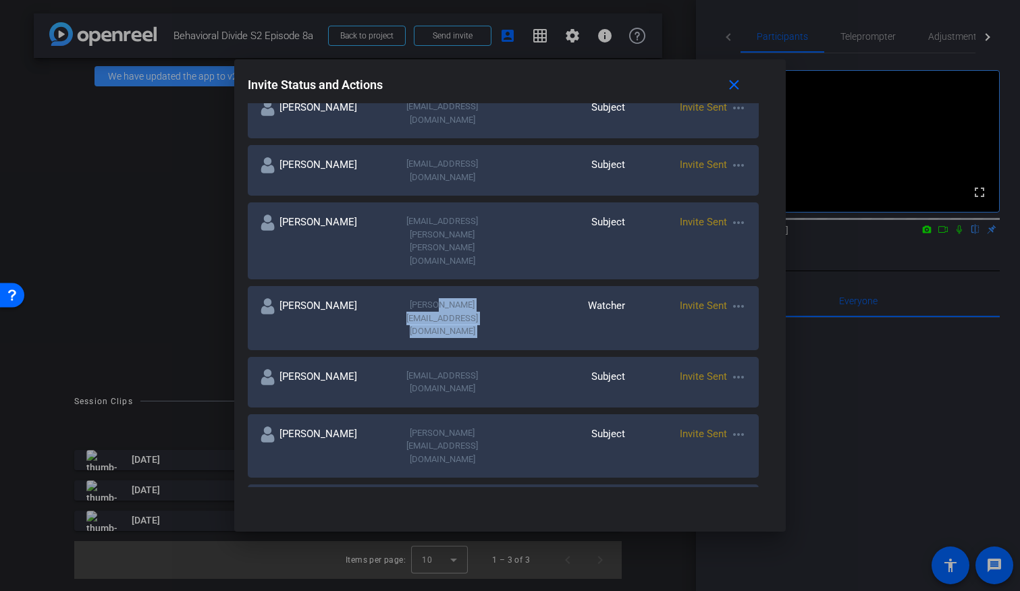
scroll to position [394, 0]
click at [482, 298] on div "tracy_paxson@americancentury.com" at bounding box center [441, 318] width 121 height 40
drag, startPoint x: 519, startPoint y: 217, endPoint x: 379, endPoint y: 207, distance: 140.7
click at [379, 285] on div "Tracy Paxson tracy_paxson@americancentury.com Watcher Invite Sent more_horiz" at bounding box center [503, 317] width 511 height 64
copy div "tracy_paxson@americancentury.com"
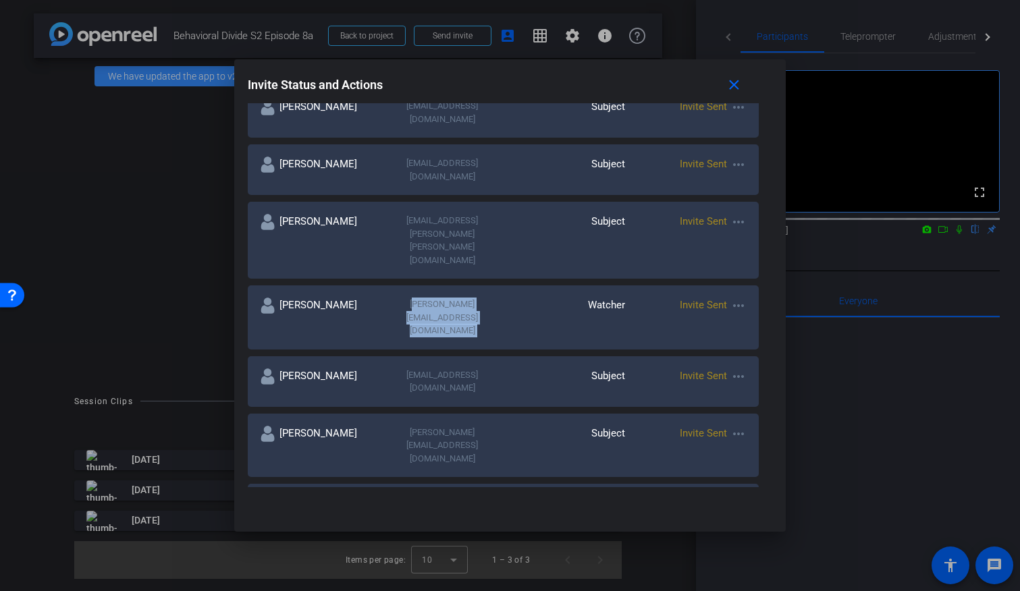
click at [738, 298] on mat-icon "more_horiz" at bounding box center [738, 306] width 16 height 16
click at [743, 231] on span "Remove Immediately" at bounding box center [791, 235] width 101 height 16
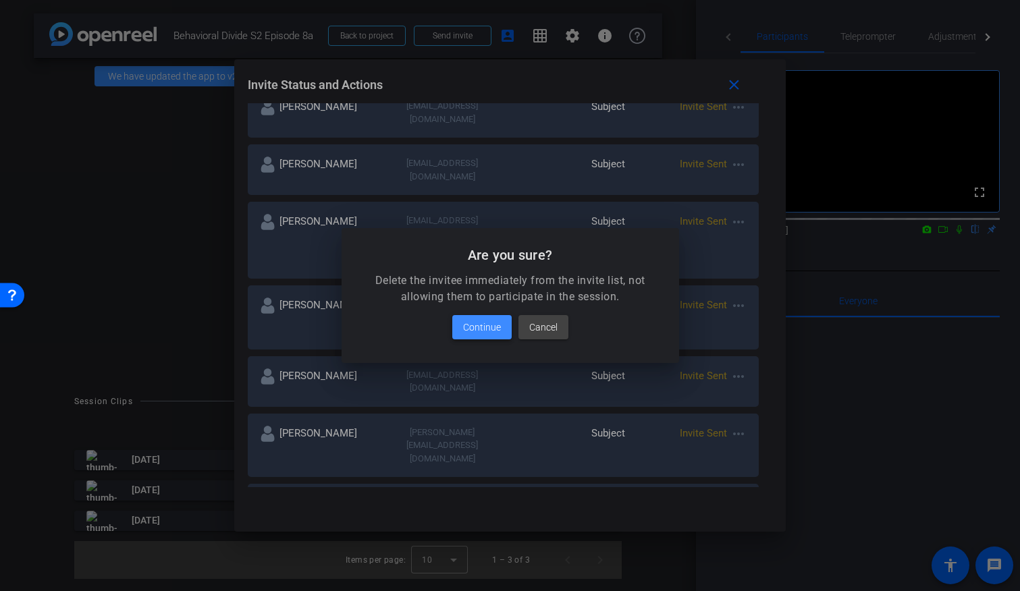
click at [477, 336] on span at bounding box center [481, 327] width 59 height 32
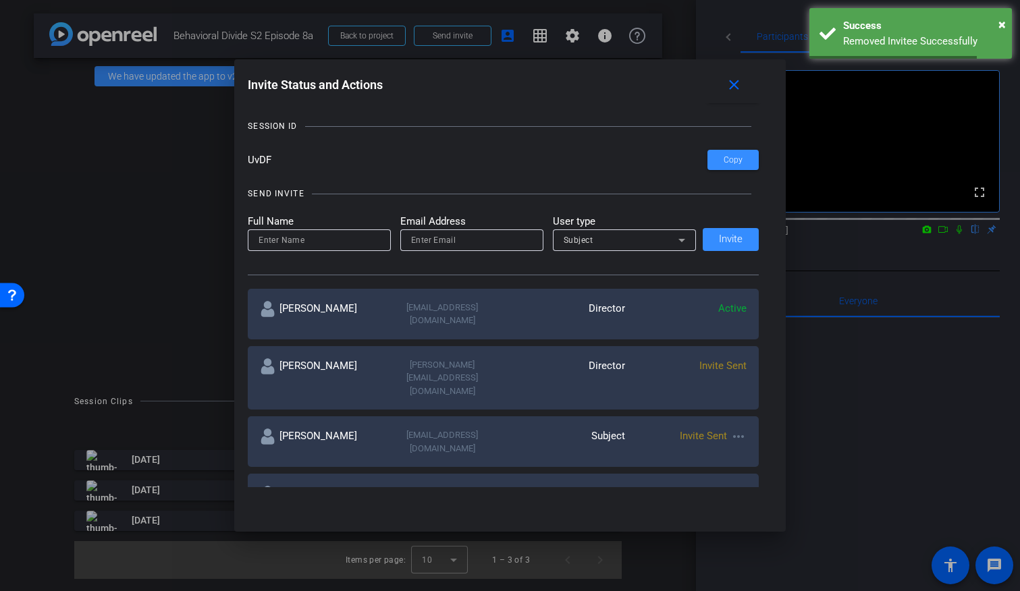
scroll to position [0, 0]
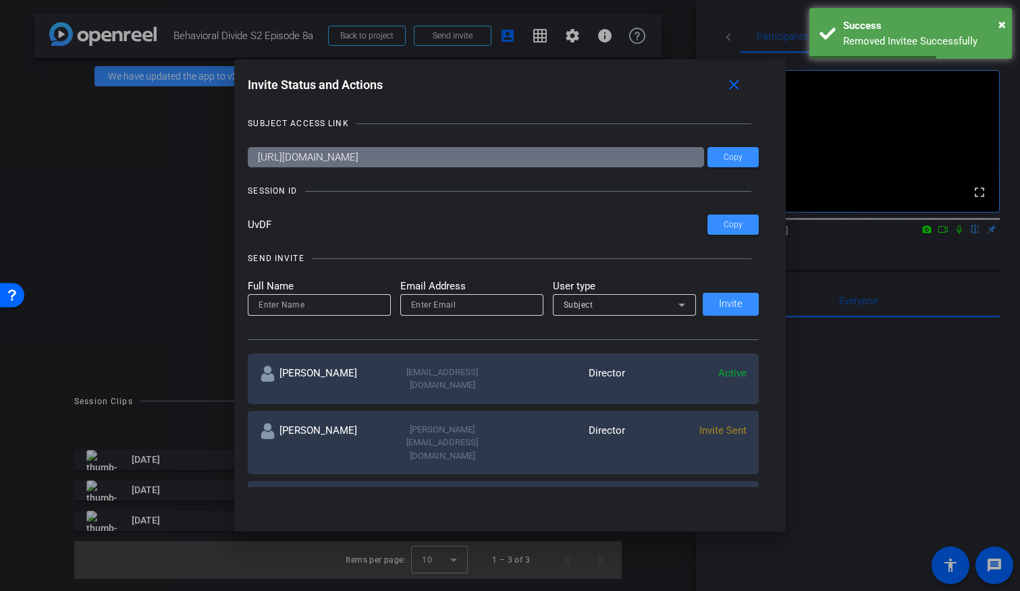
click at [284, 309] on input at bounding box center [318, 305] width 121 height 16
click at [428, 311] on input "email" at bounding box center [471, 305] width 121 height 16
paste input "tracy_paxson@americancentury.com"
type input "tracy_paxson@americancentury.com"
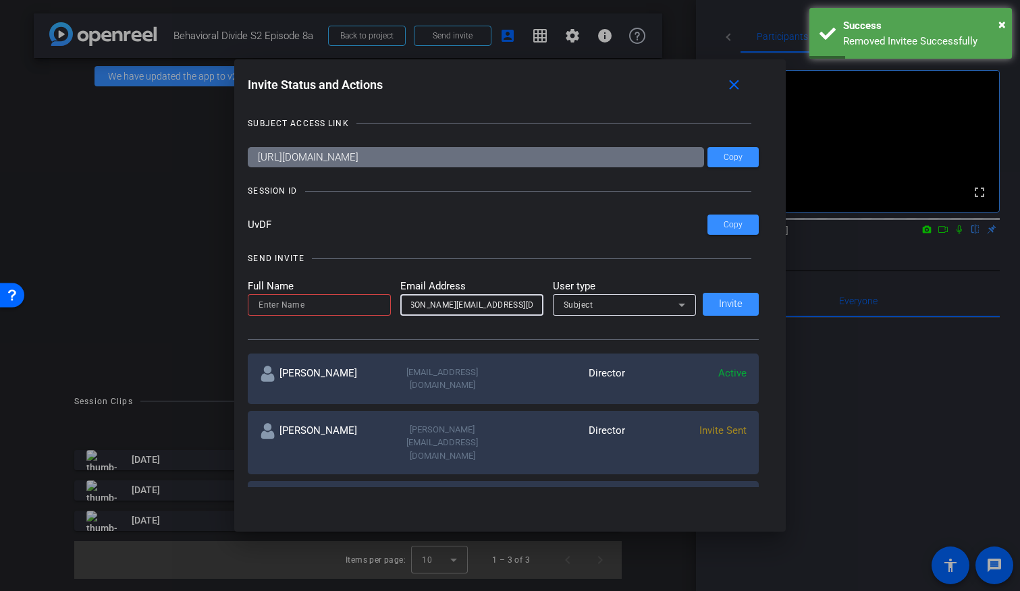
click at [333, 304] on input at bounding box center [318, 305] width 121 height 16
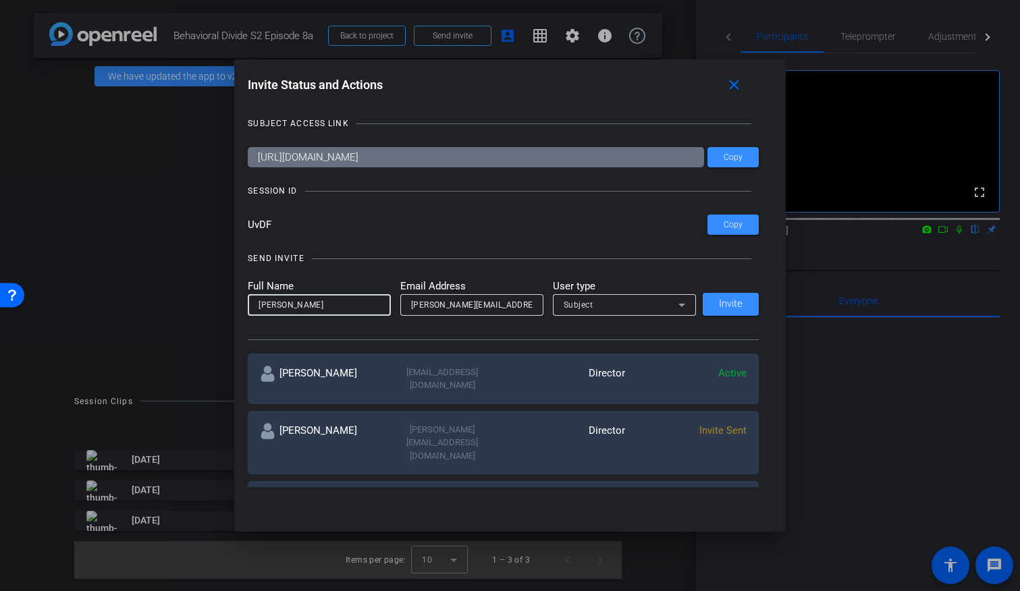
type input "Tracy Paxson"
click at [586, 308] on span "Subject" at bounding box center [578, 304] width 30 height 9
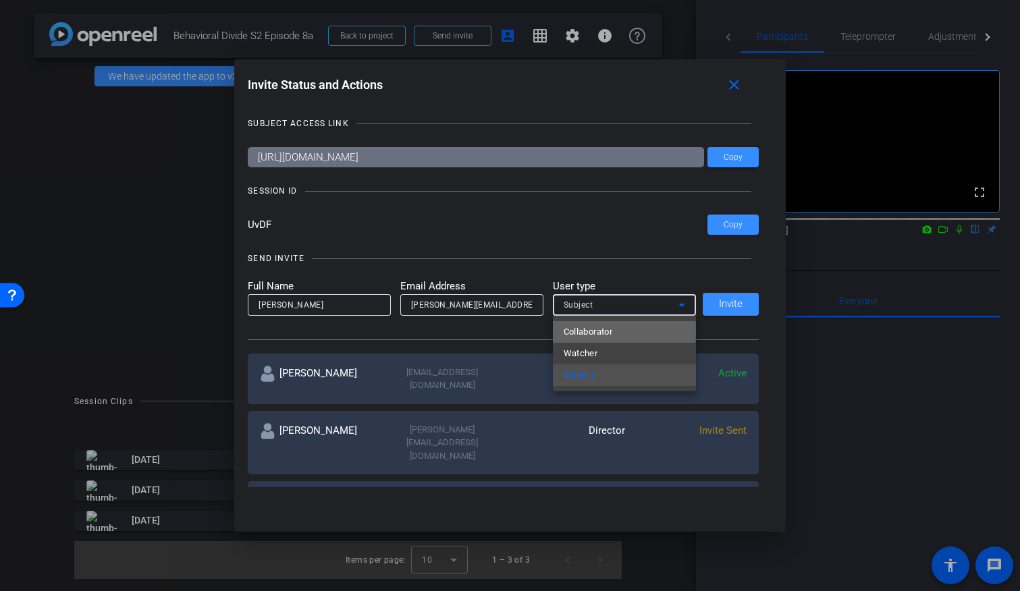
click at [592, 331] on span "Collaborator" at bounding box center [587, 332] width 49 height 16
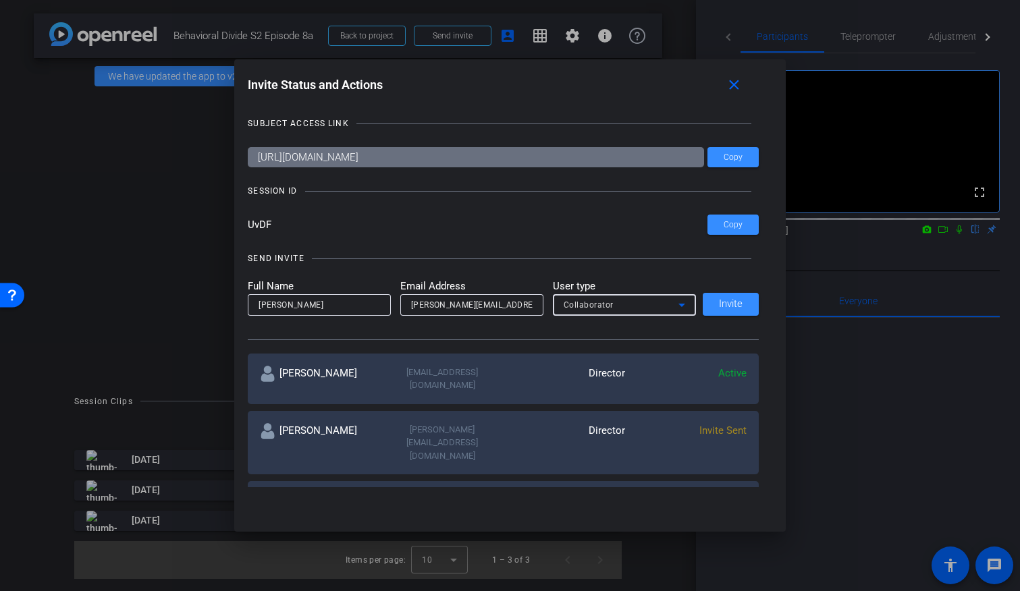
click at [657, 304] on div "Collaborator" at bounding box center [620, 304] width 115 height 17
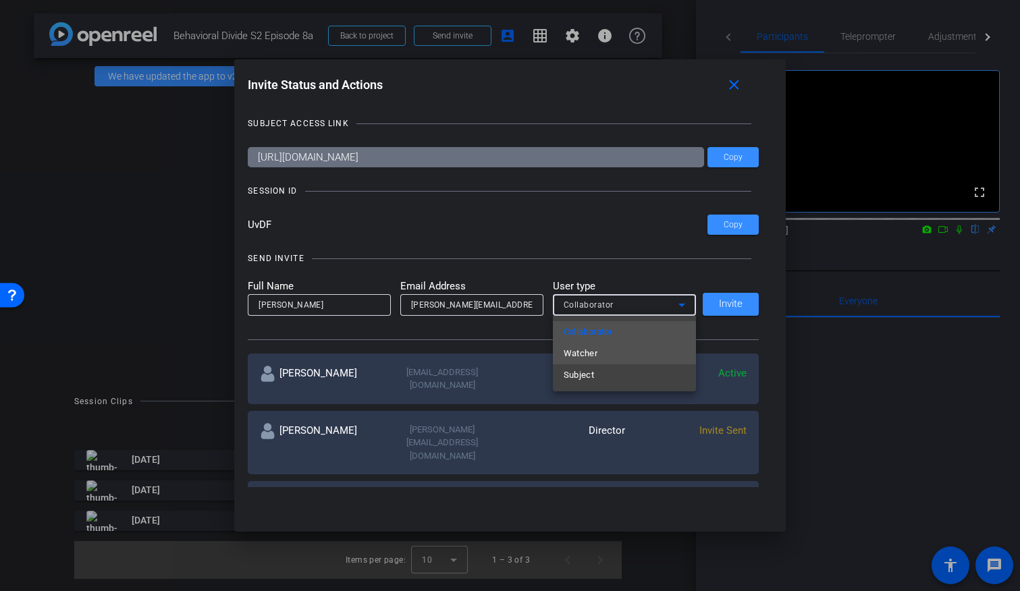
click at [617, 352] on mat-option "Watcher" at bounding box center [624, 354] width 143 height 22
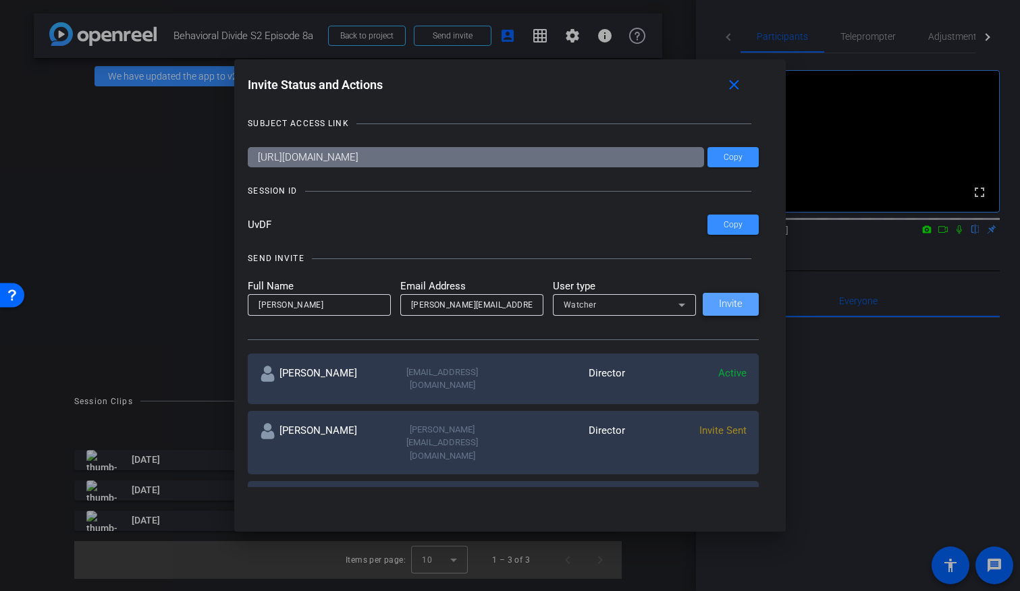
click at [729, 304] on span "Invite" at bounding box center [731, 304] width 24 height 10
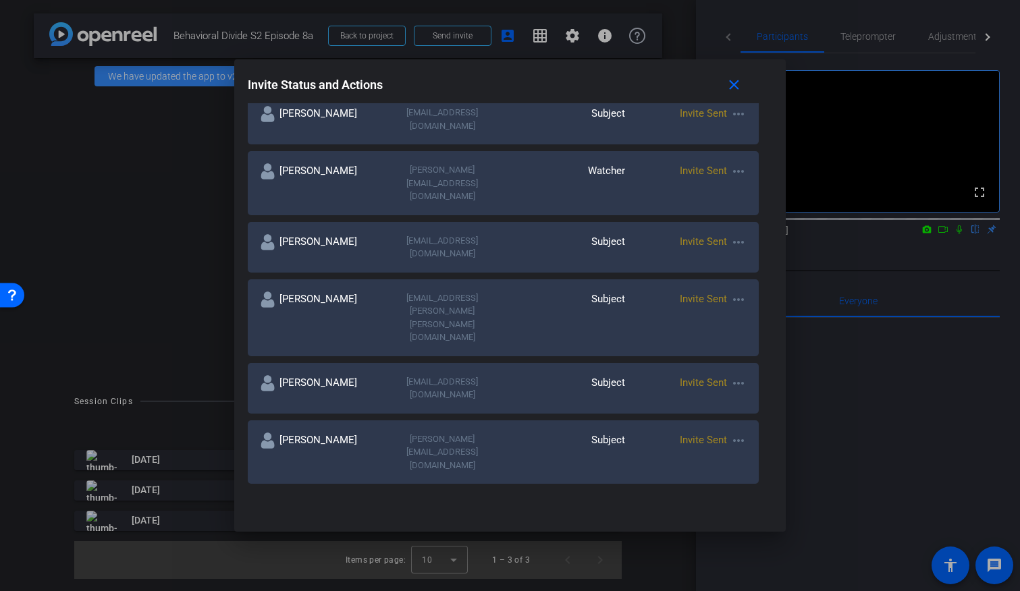
scroll to position [391, 0]
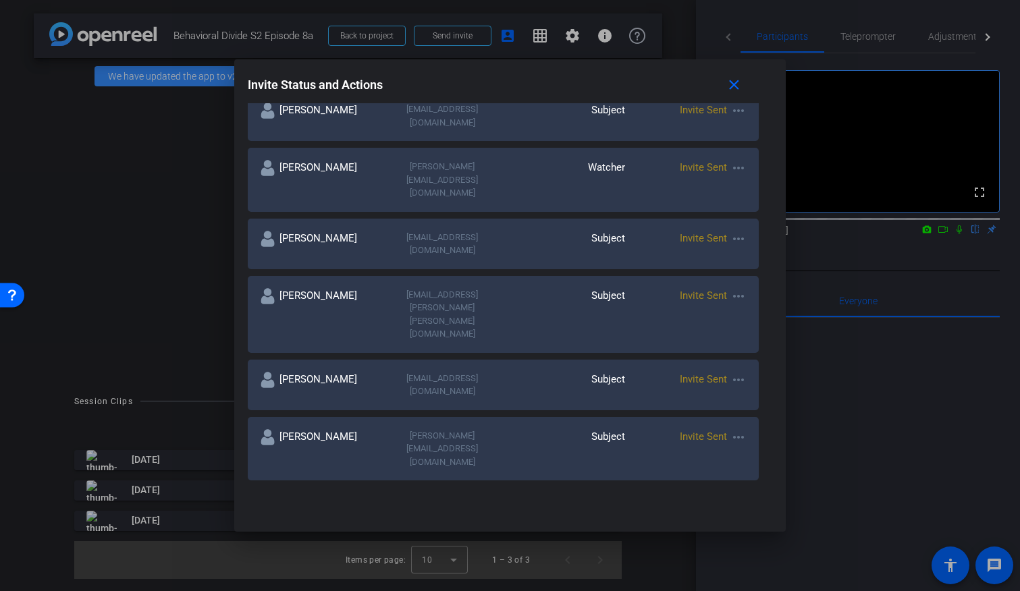
click at [738, 372] on mat-icon "more_horiz" at bounding box center [738, 380] width 16 height 16
click at [744, 283] on span "Remove Immediately" at bounding box center [791, 286] width 101 height 16
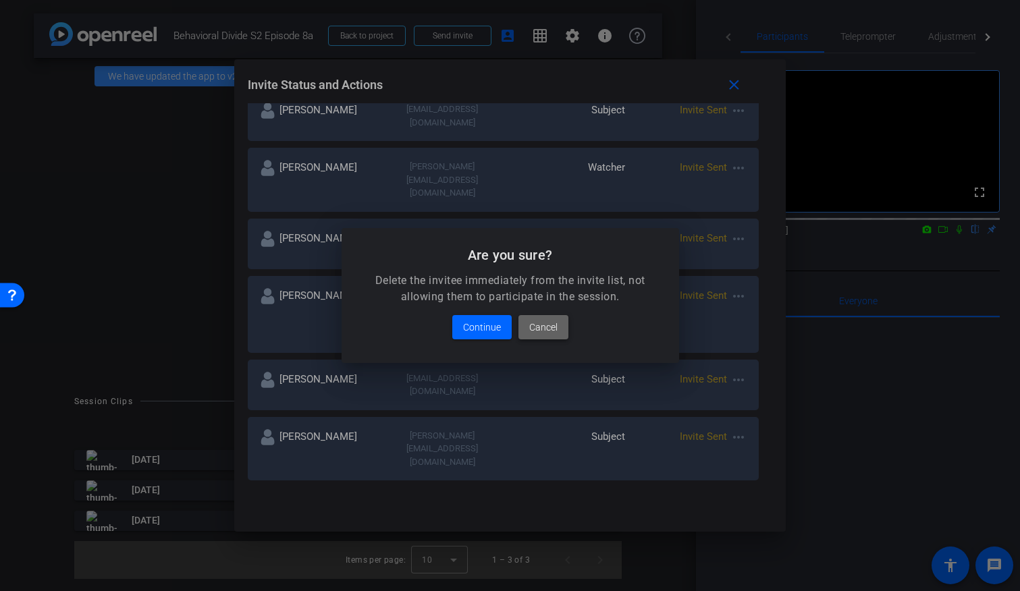
click at [543, 327] on span "Cancel" at bounding box center [543, 327] width 28 height 16
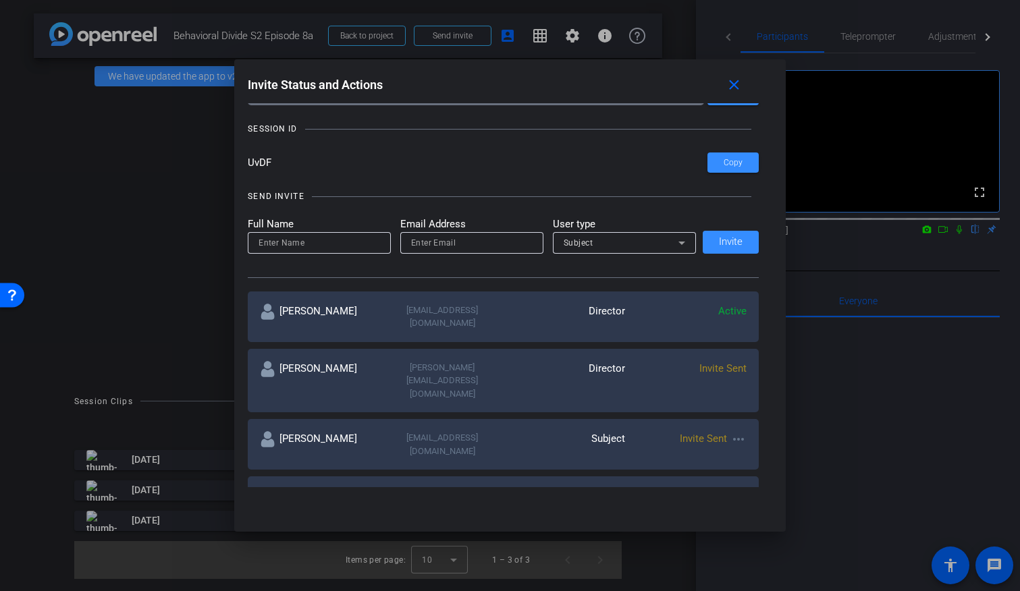
scroll to position [0, 0]
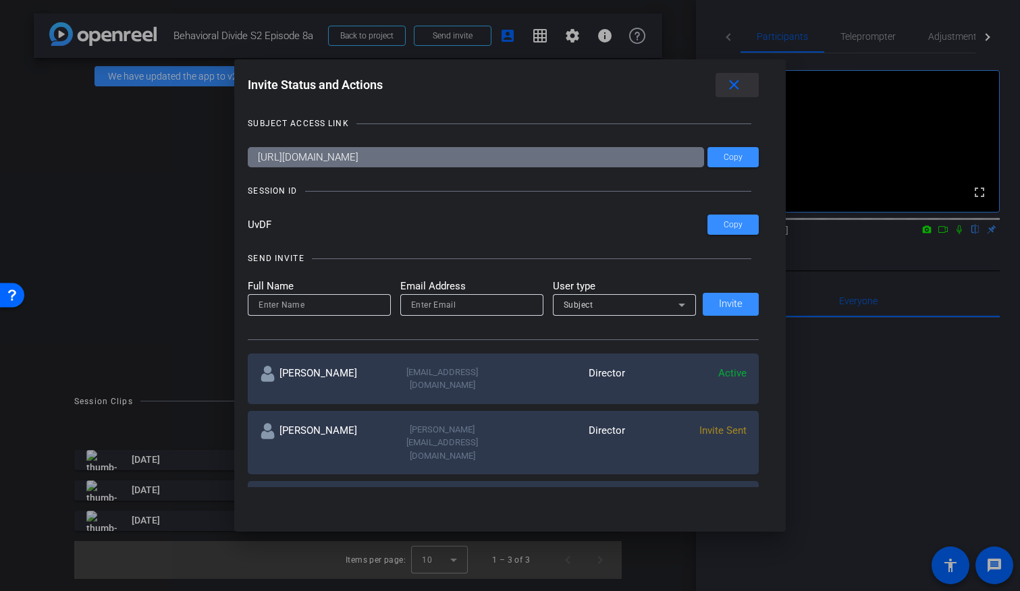
click at [735, 85] on mat-icon "close" at bounding box center [733, 85] width 17 height 17
